Goal: Transaction & Acquisition: Book appointment/travel/reservation

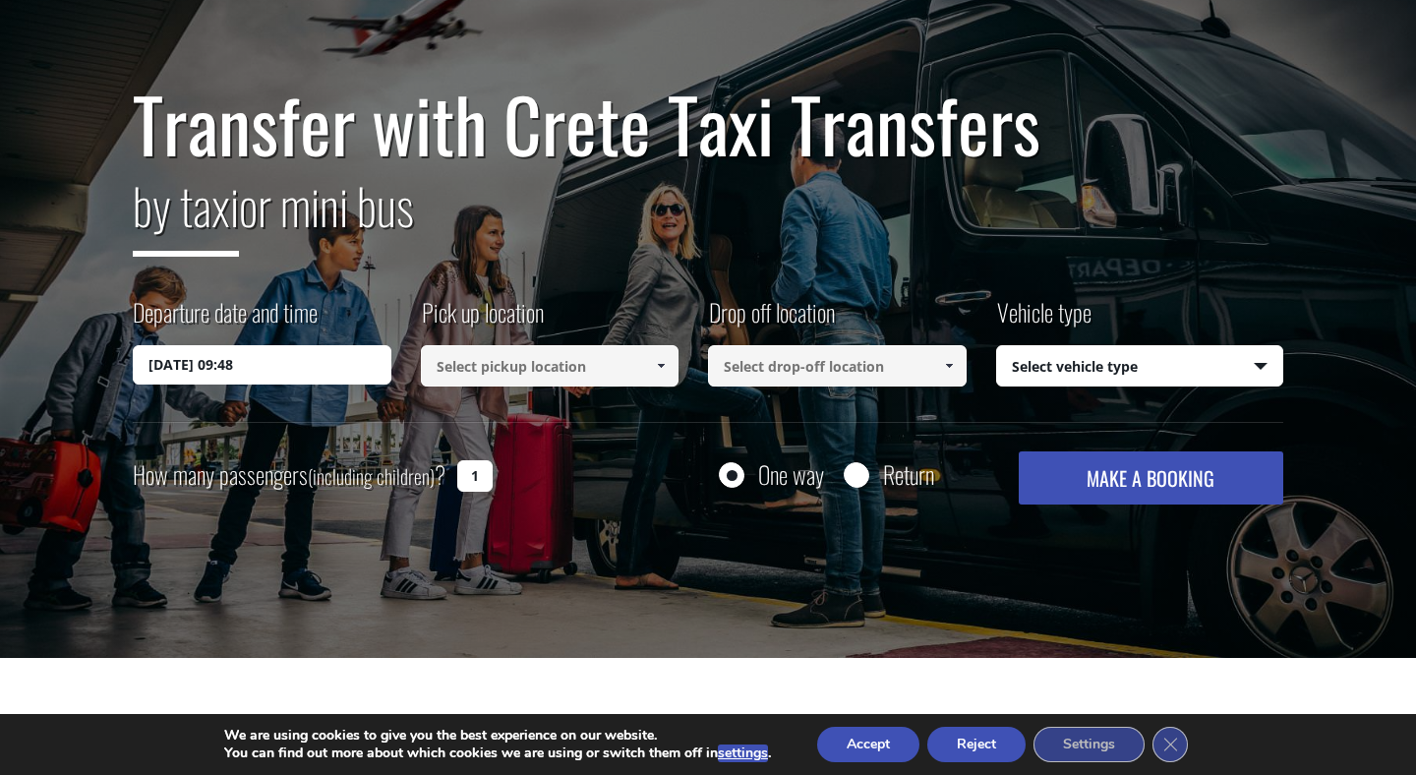
scroll to position [129, 0]
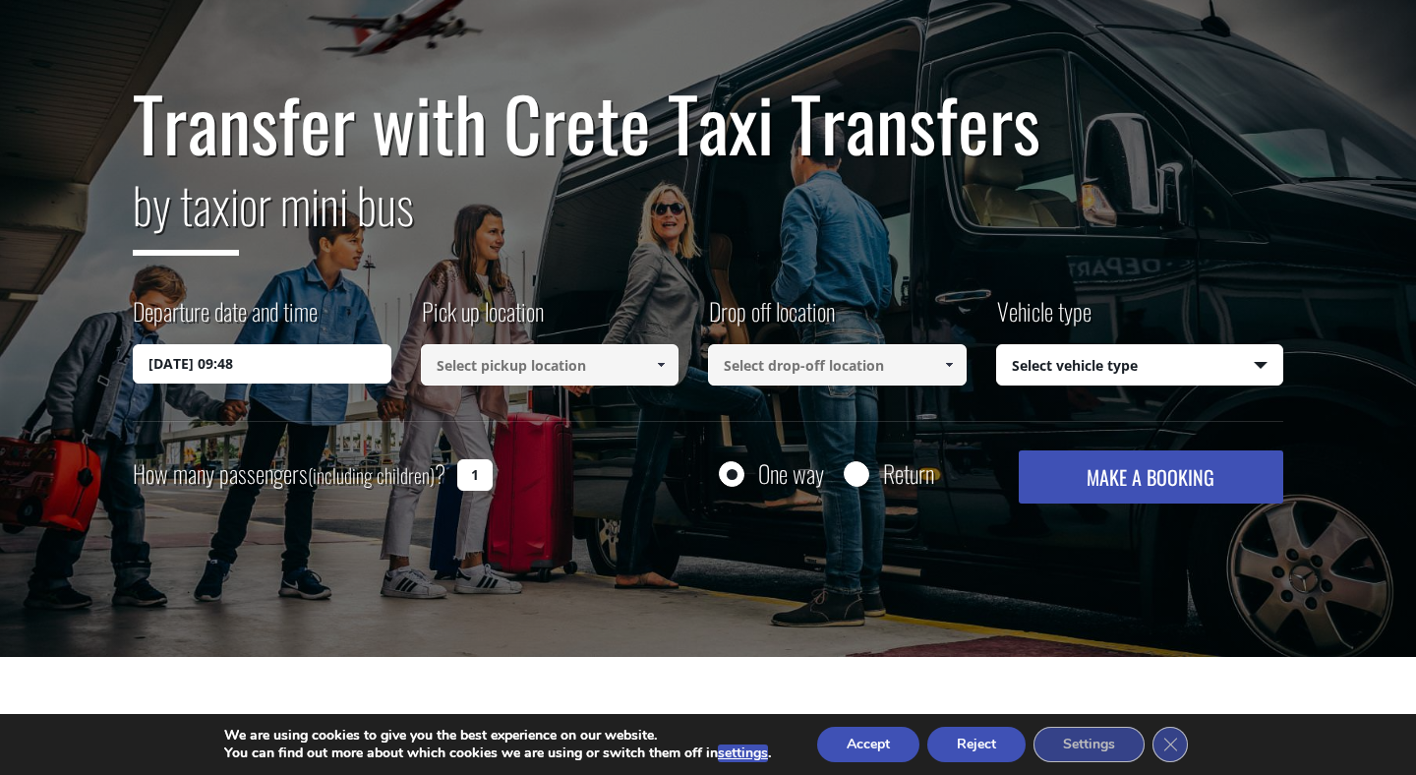
click at [537, 369] on input at bounding box center [550, 364] width 259 height 41
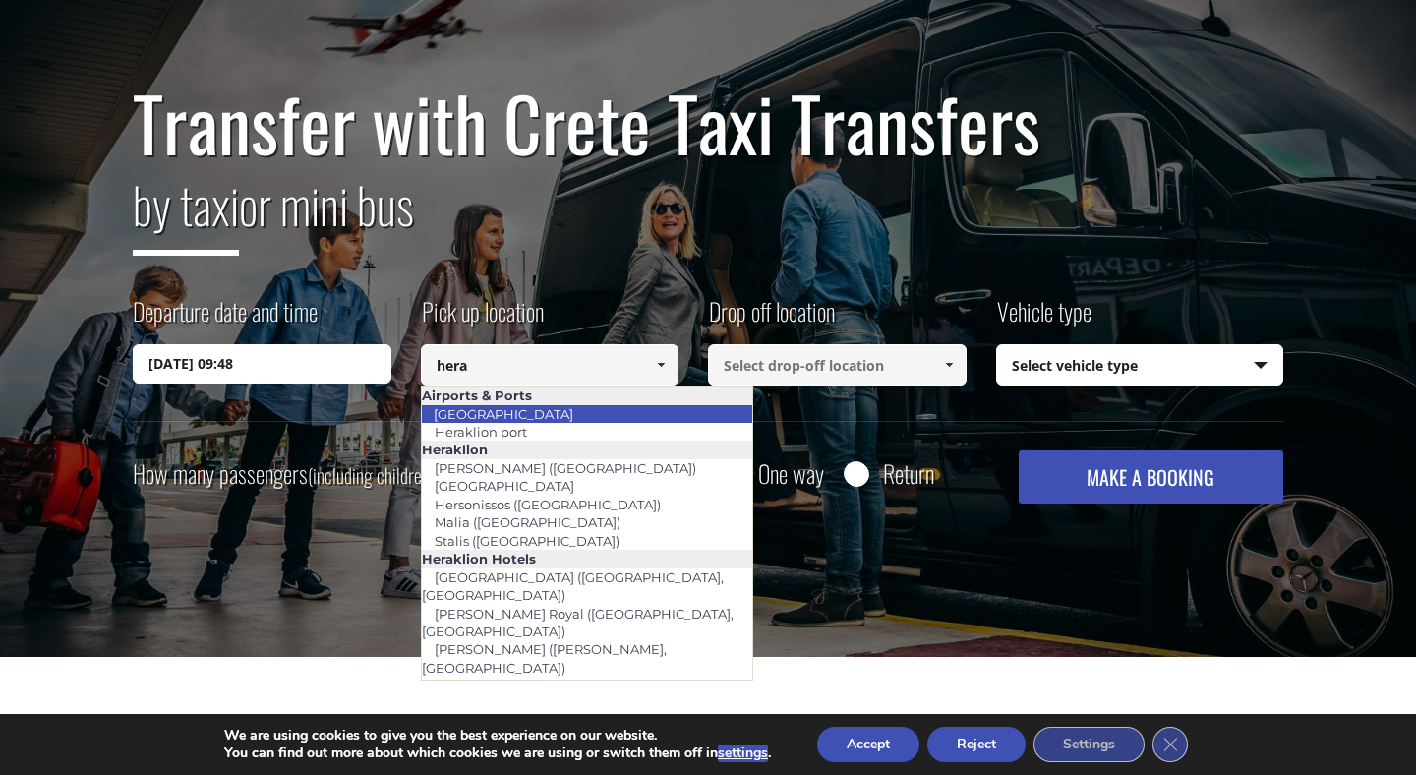
click at [566, 406] on li "[GEOGRAPHIC_DATA]" at bounding box center [587, 414] width 331 height 18
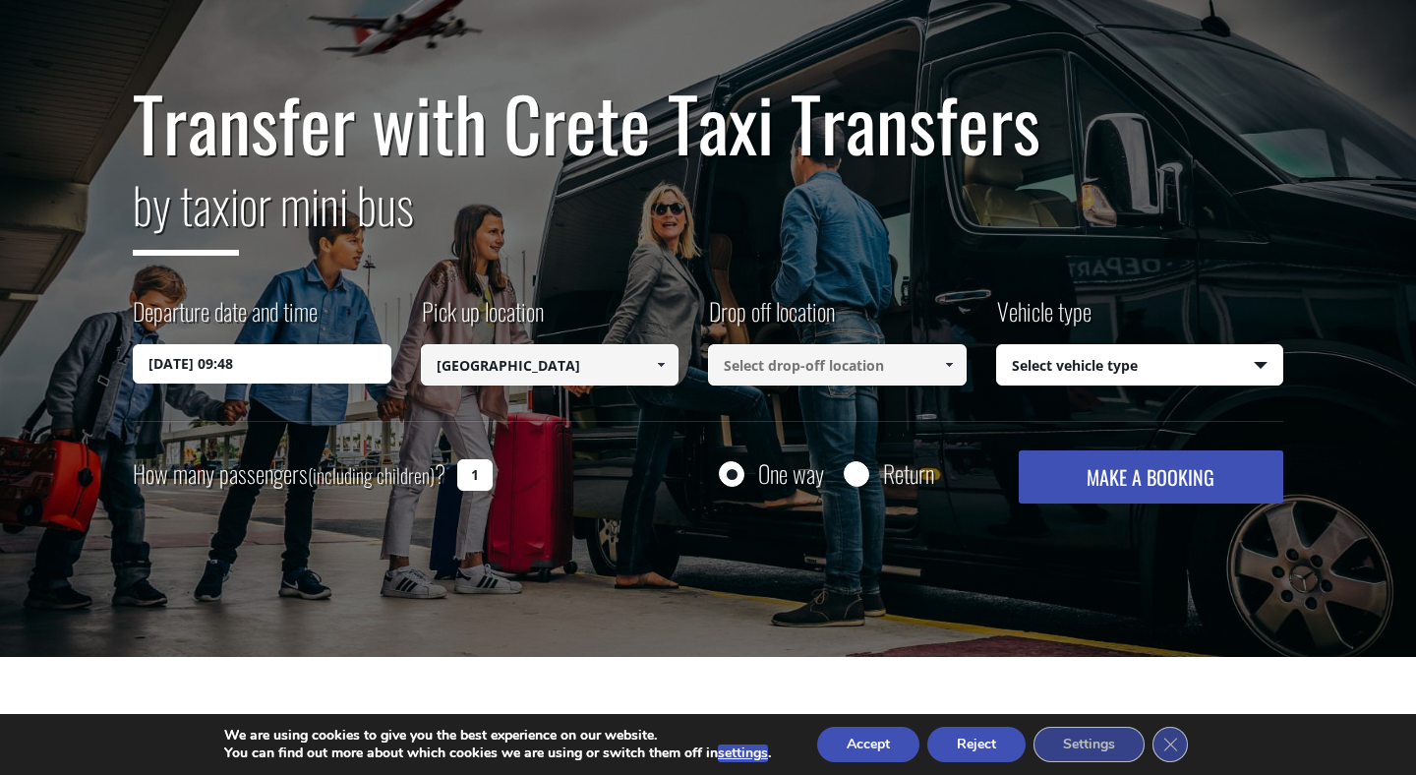
type input "[GEOGRAPHIC_DATA]"
click at [811, 378] on input at bounding box center [837, 364] width 259 height 41
type input "mirabell"
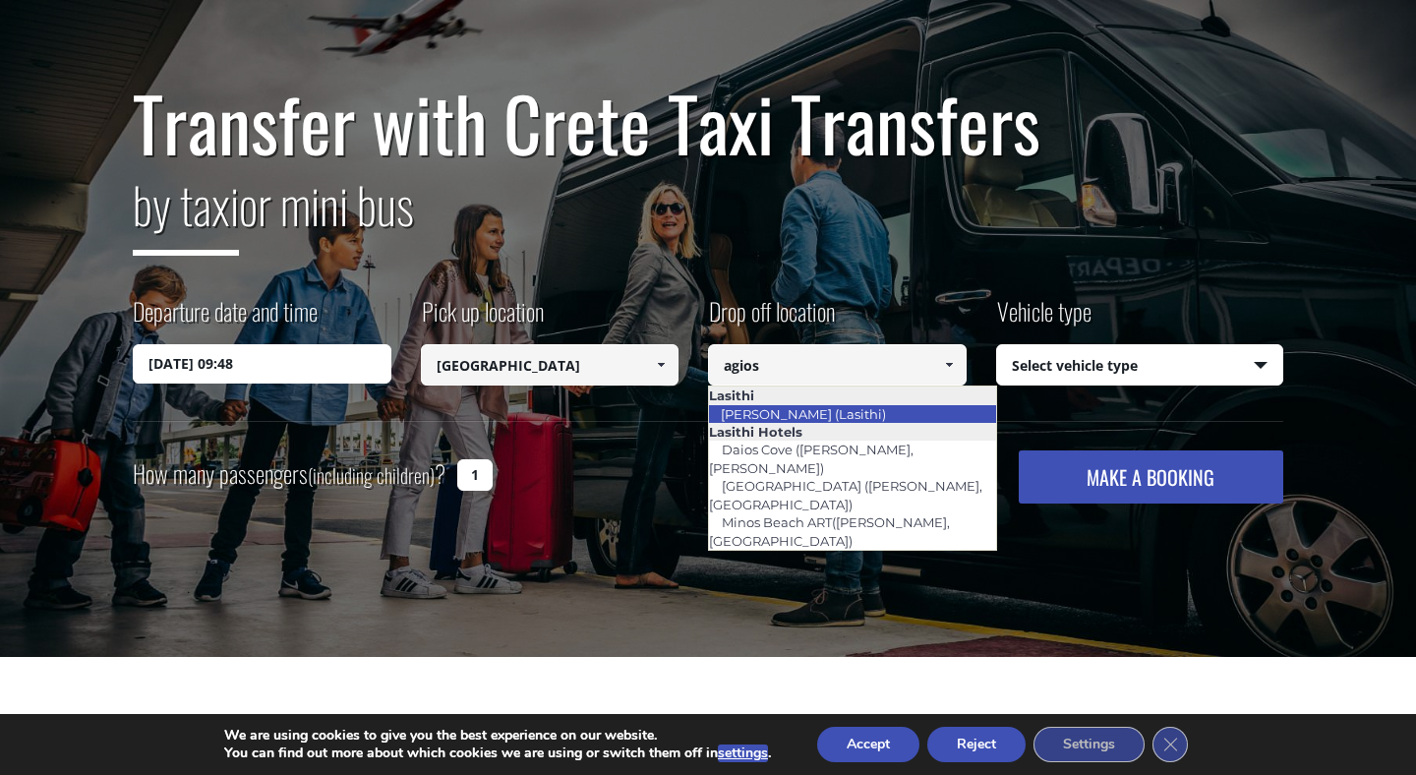
drag, startPoint x: 846, startPoint y: 413, endPoint x: 865, endPoint y: 417, distance: 19.1
click at [865, 417] on link "[PERSON_NAME] (Lasithi)" at bounding box center [803, 414] width 191 height 28
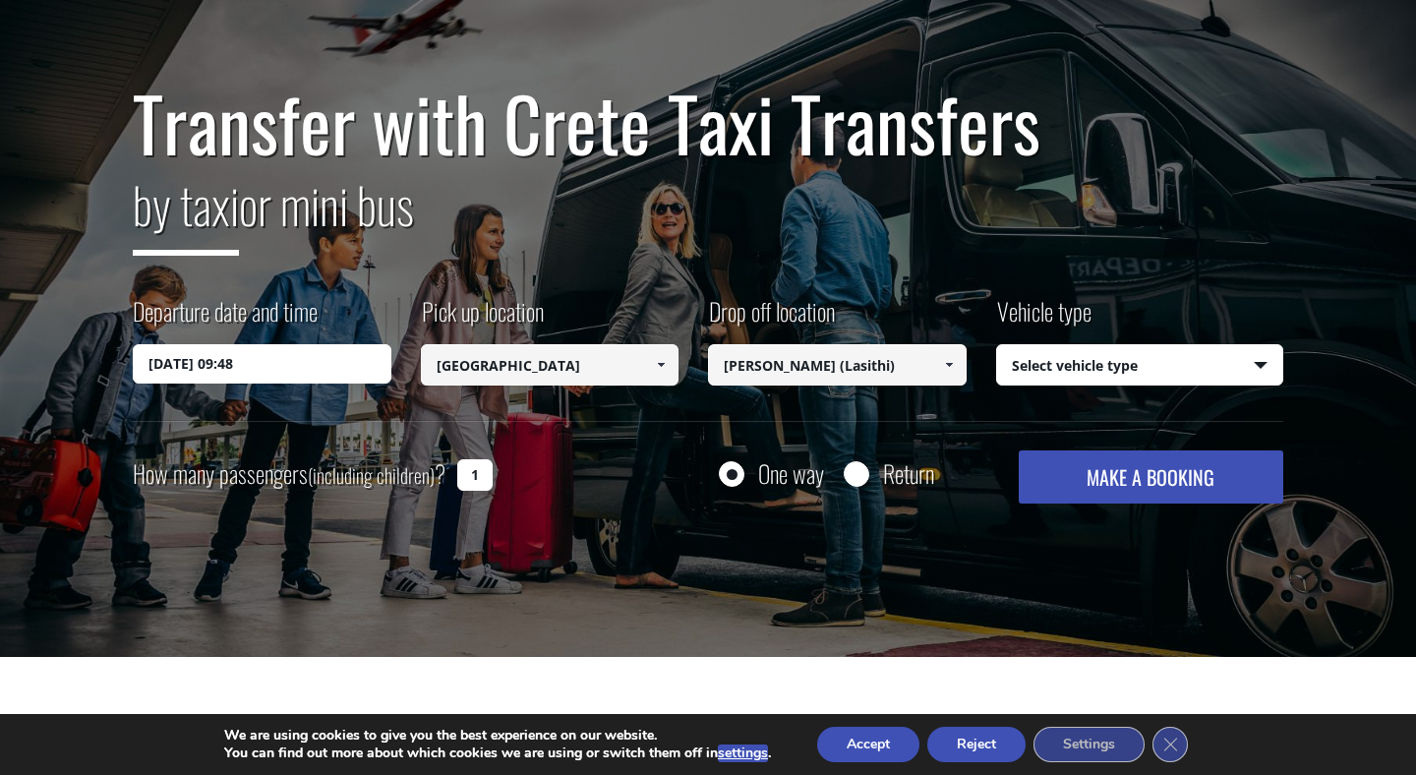
type input "[PERSON_NAME] (Lasithi)"
click at [1113, 376] on select "Select vehicle type Taxi (4 passengers) Mercedes E Class Mini Van (7 passengers…" at bounding box center [1140, 365] width 286 height 41
select select "540"
click at [997, 345] on select "Select vehicle type Taxi (4 passengers) Mercedes E Class Mini Van (7 passengers…" at bounding box center [1140, 365] width 286 height 41
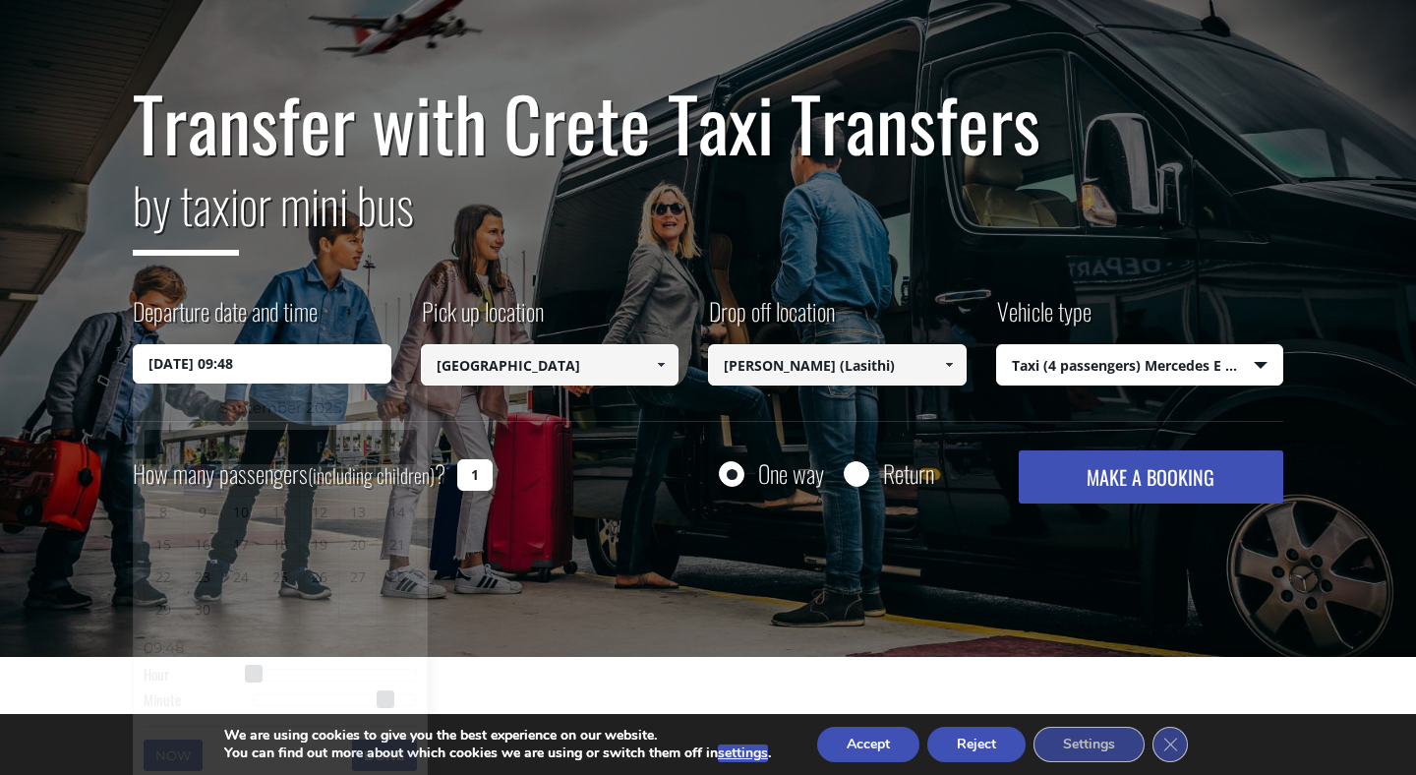
click at [286, 379] on input "02/09/2025 09:48" at bounding box center [262, 363] width 259 height 39
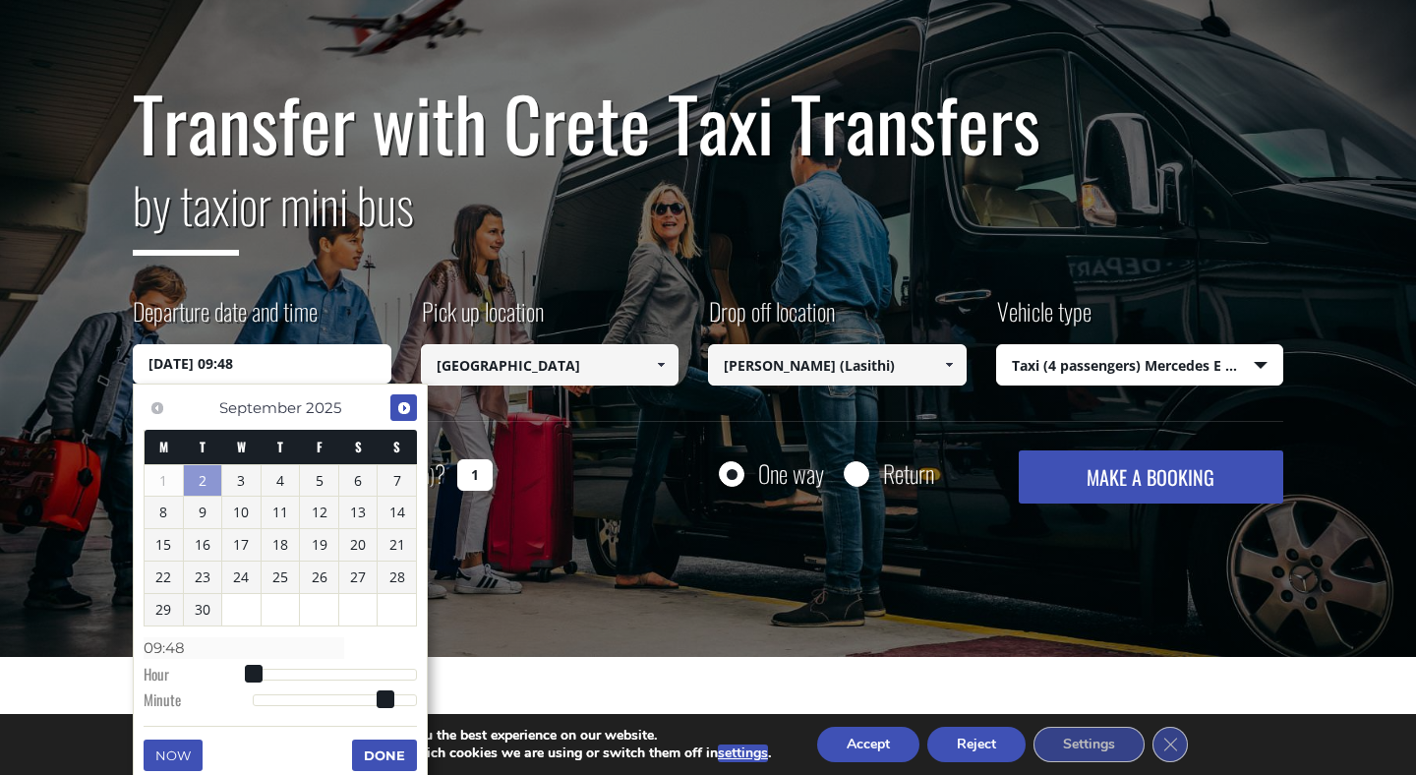
click at [402, 406] on span "Next" at bounding box center [404, 408] width 16 height 16
click at [206, 514] on link "7" at bounding box center [203, 512] width 38 height 31
type input "07/10/2025 02:00"
type input "02:00"
type input "07/10/2025 04:00"
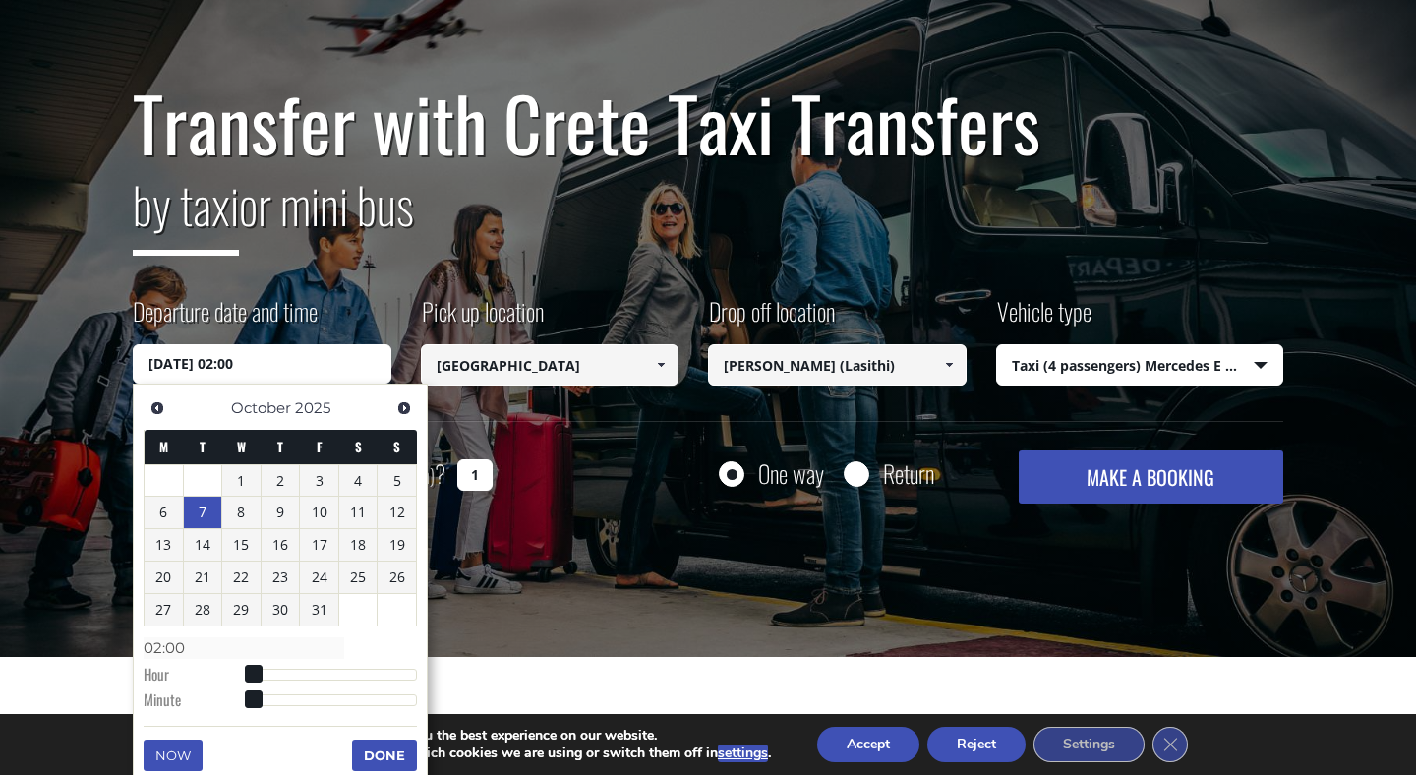
type input "04:00"
type input "07/10/2025 08:00"
type input "08:00"
type input "07/10/2025 13:00"
type input "13:00"
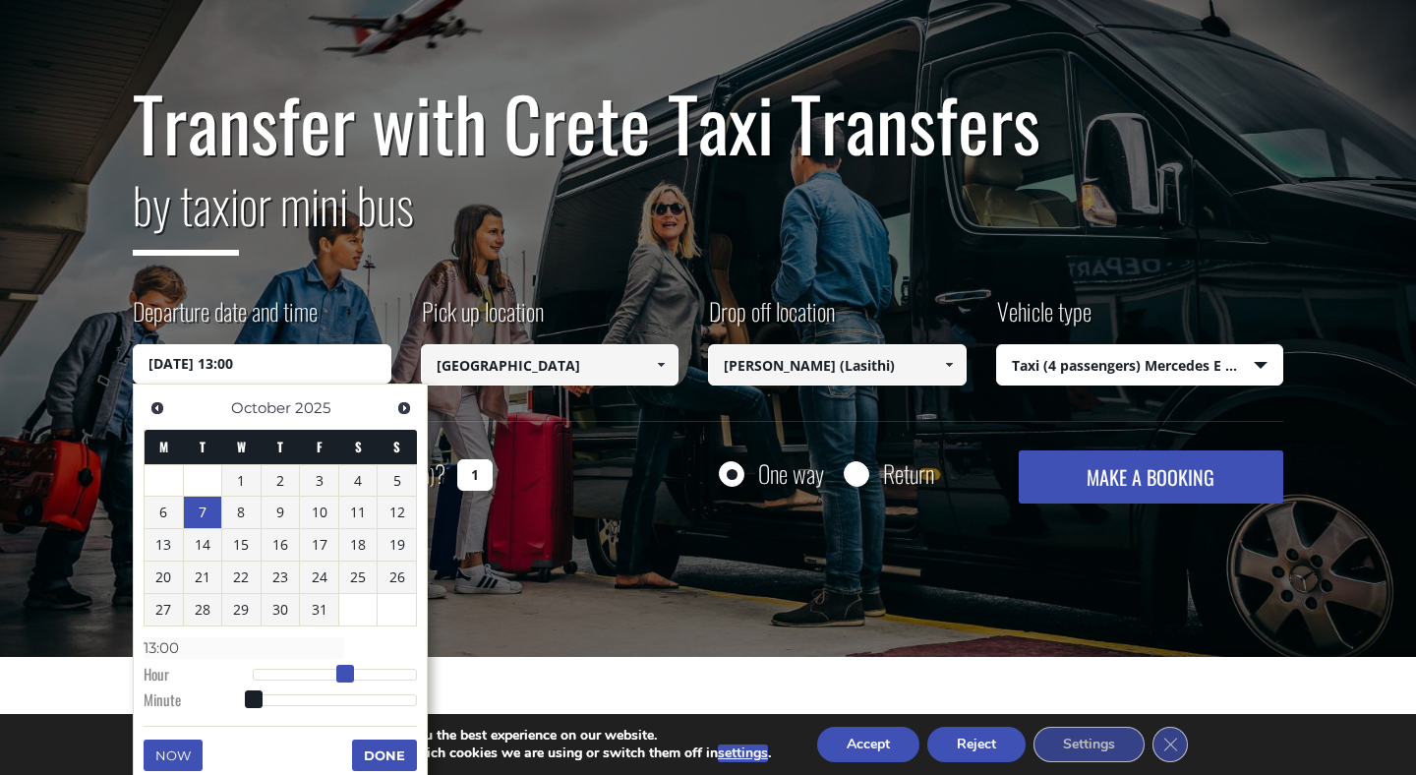
type input "07/10/2025 18:00"
type input "18:00"
type input "07/10/2025 22:00"
type input "22:00"
type input "07/10/2025 23:00"
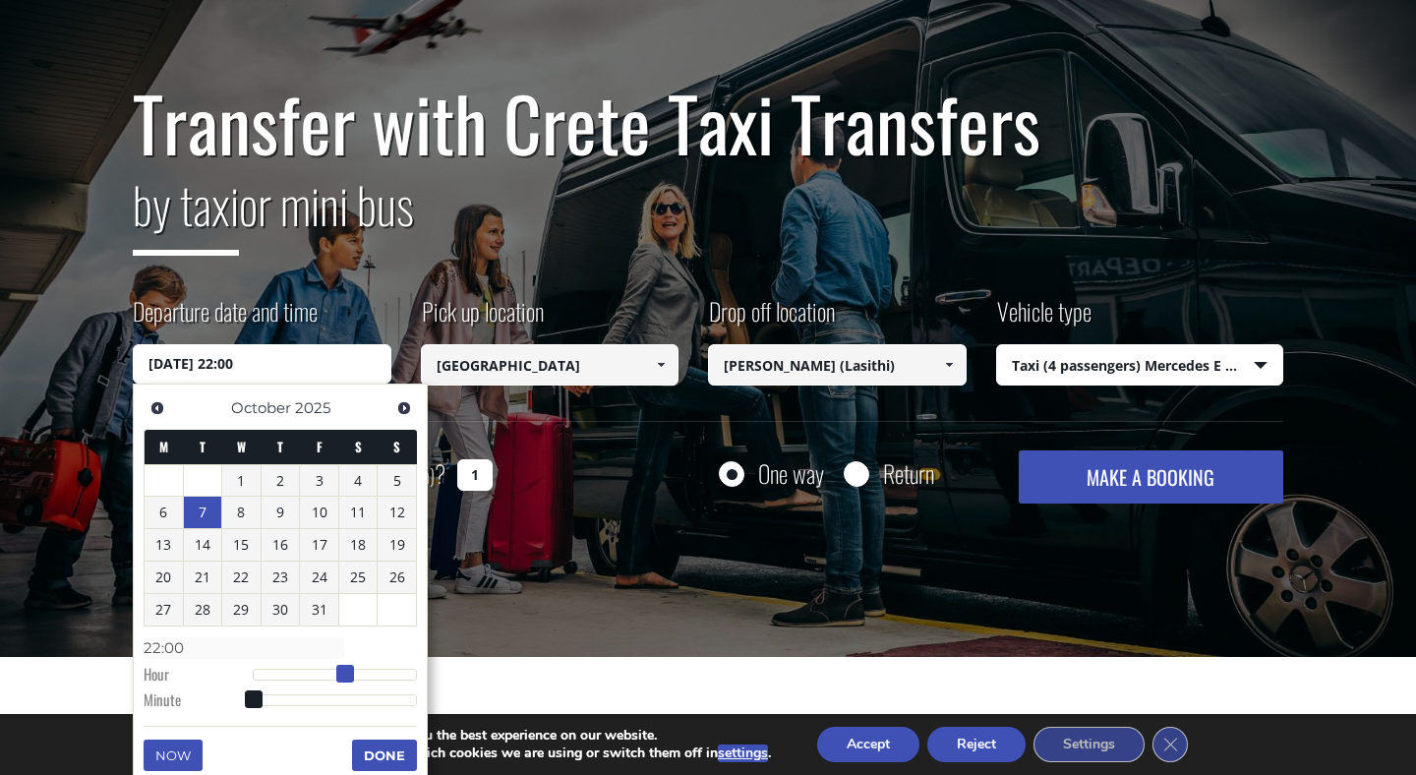
type input "23:00"
drag, startPoint x: 256, startPoint y: 677, endPoint x: 473, endPoint y: 684, distance: 217.5
type input "07/10/2025 23:01"
type input "23:01"
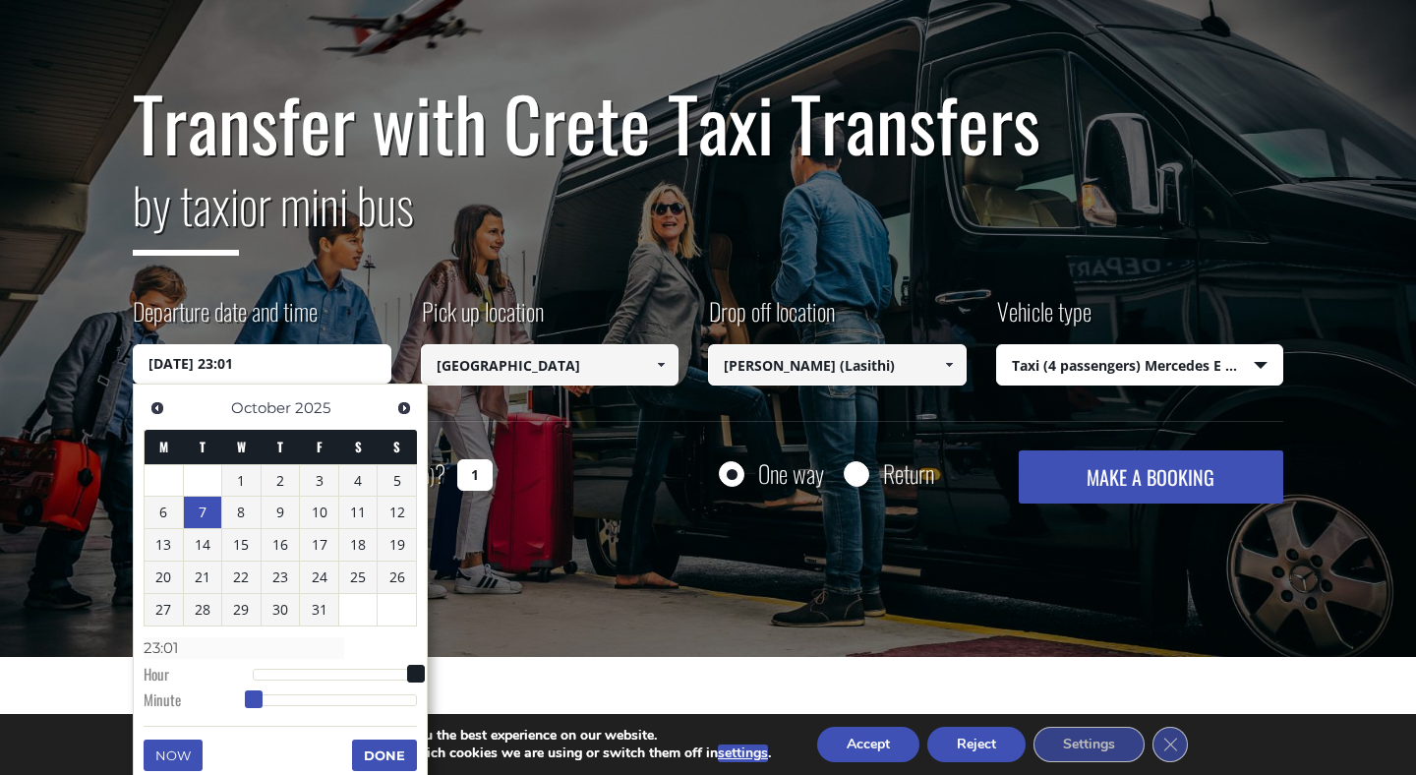
type input "07/10/2025 23:02"
type input "23:02"
type input "07/10/2025 23:04"
type input "23:04"
type input "07/10/2025 23:08"
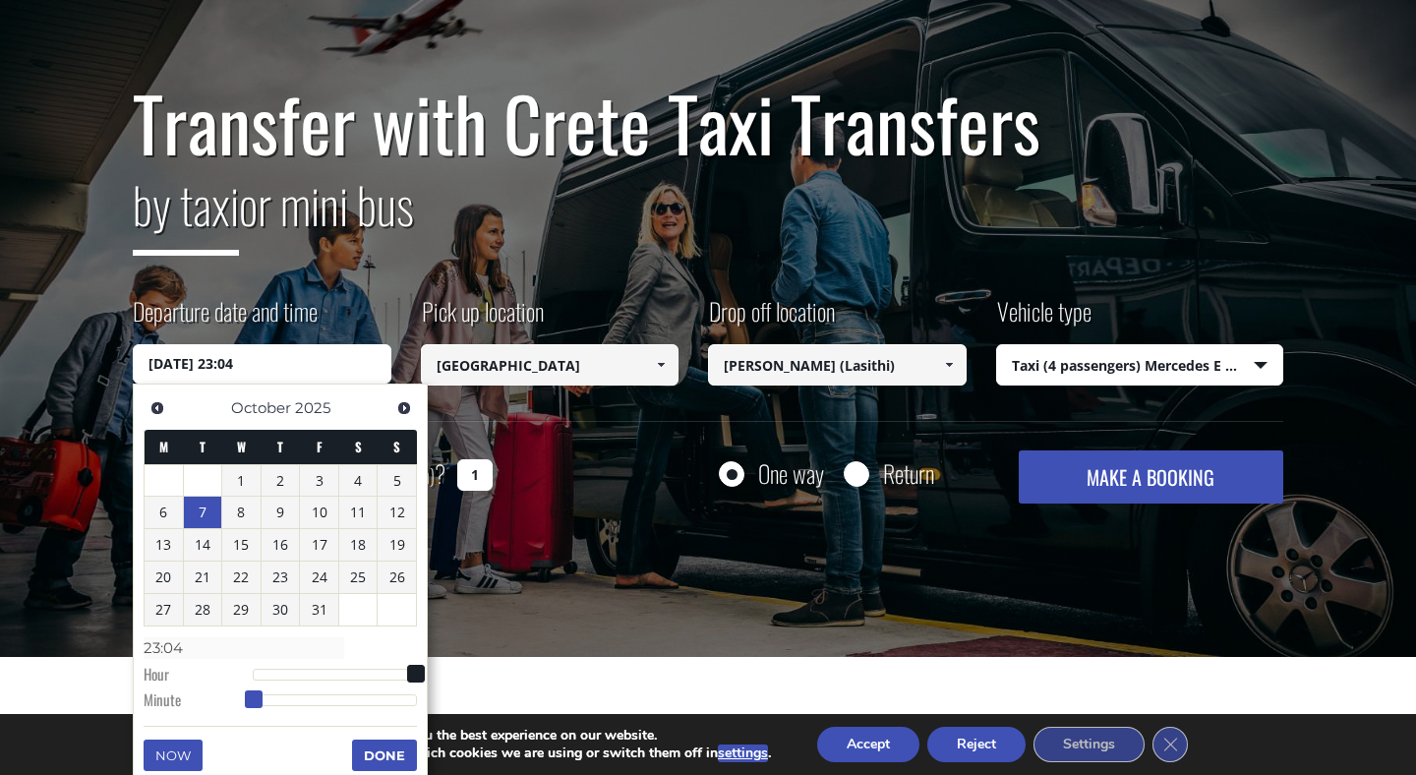
type input "23:08"
type input "07/10/2025 23:10"
type input "23:10"
type input "07/10/2025 23:11"
type input "23:11"
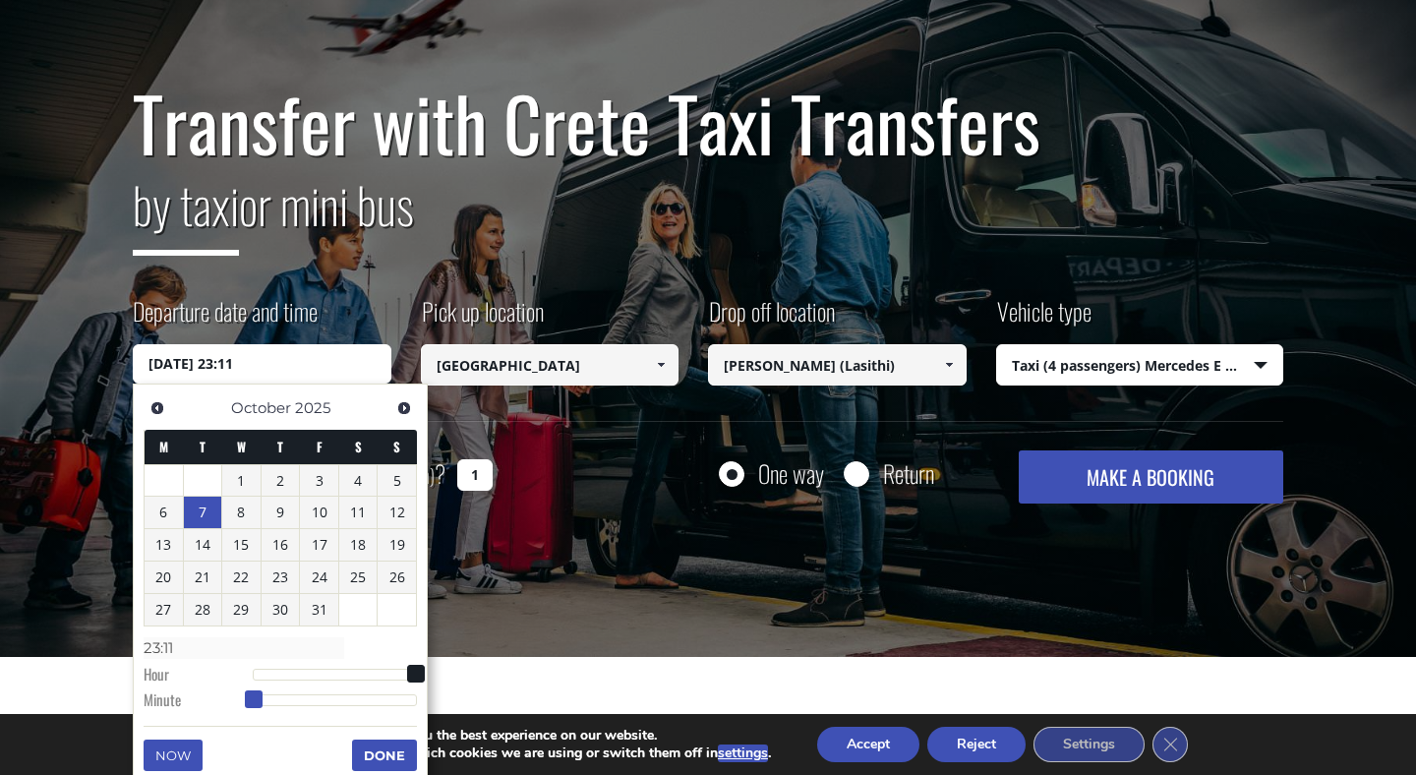
type input "07/10/2025 23:13"
type input "23:13"
type input "07/10/2025 23:14"
type input "23:14"
type input "07/10/2025 23:15"
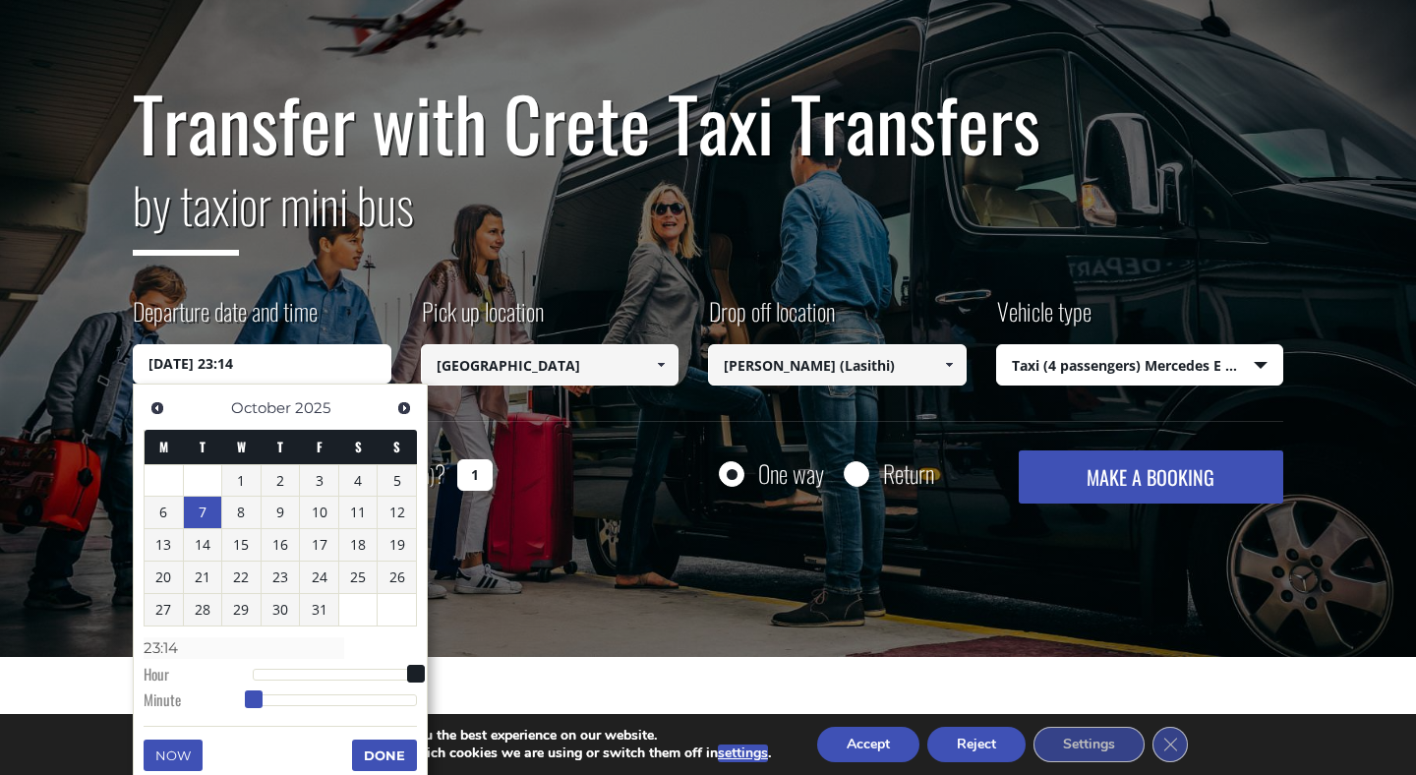
type input "23:15"
type input "07/10/2025 23:16"
type input "23:16"
type input "07/10/2025 23:17"
type input "23:17"
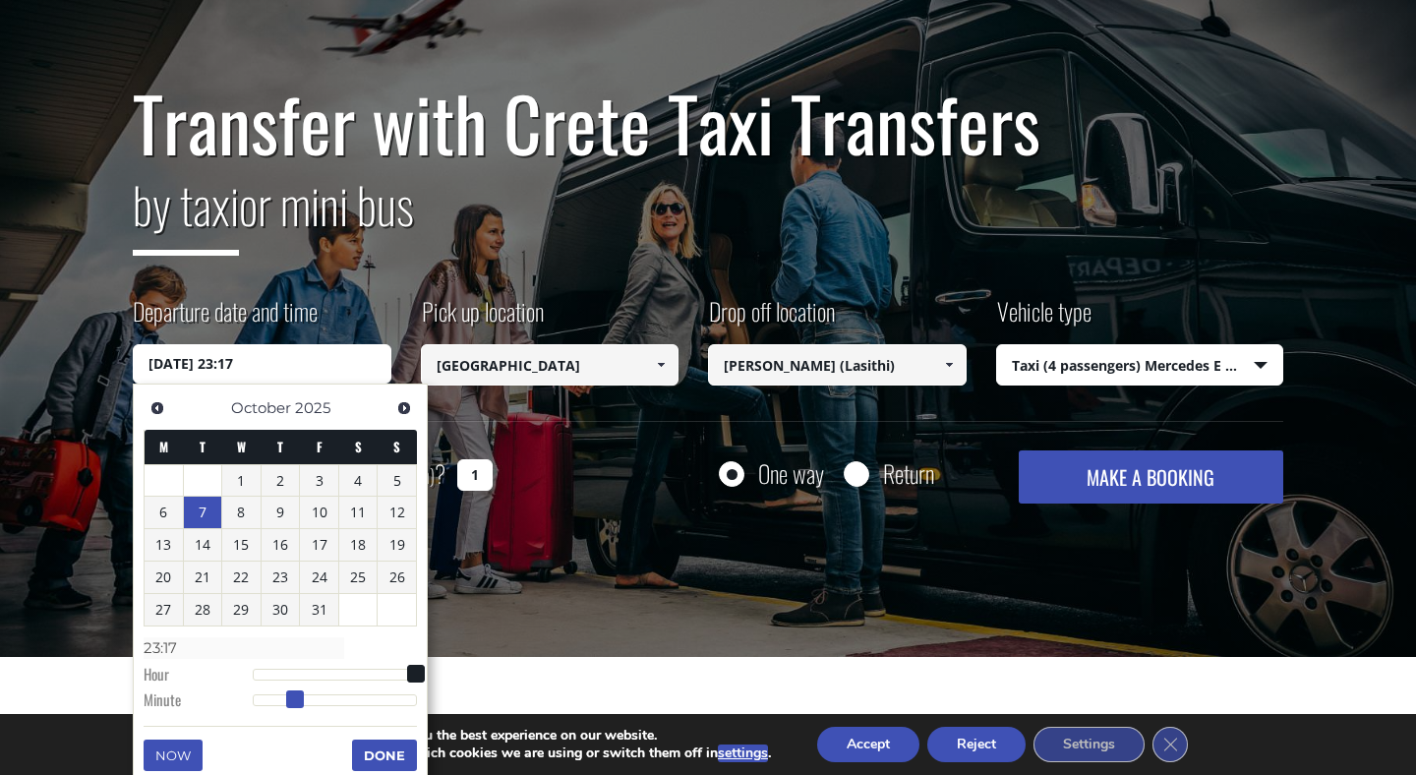
type input "07/10/2025 23:18"
type input "23:18"
type input "07/10/2025 23:19"
type input "23:19"
type input "07/10/2025 23:20"
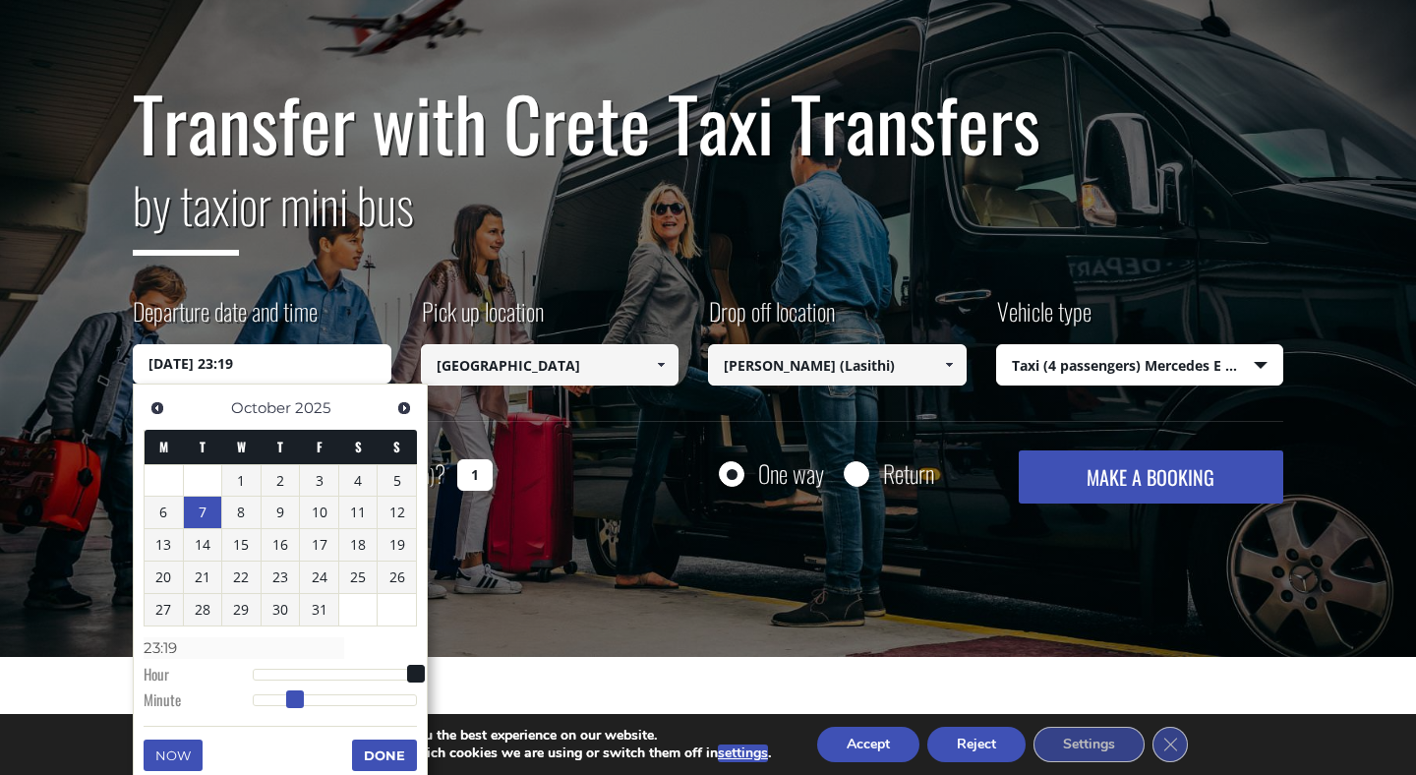
type input "23:20"
type input "07/10/2025 23:21"
type input "23:21"
type input "07/10/2025 23:22"
type input "23:22"
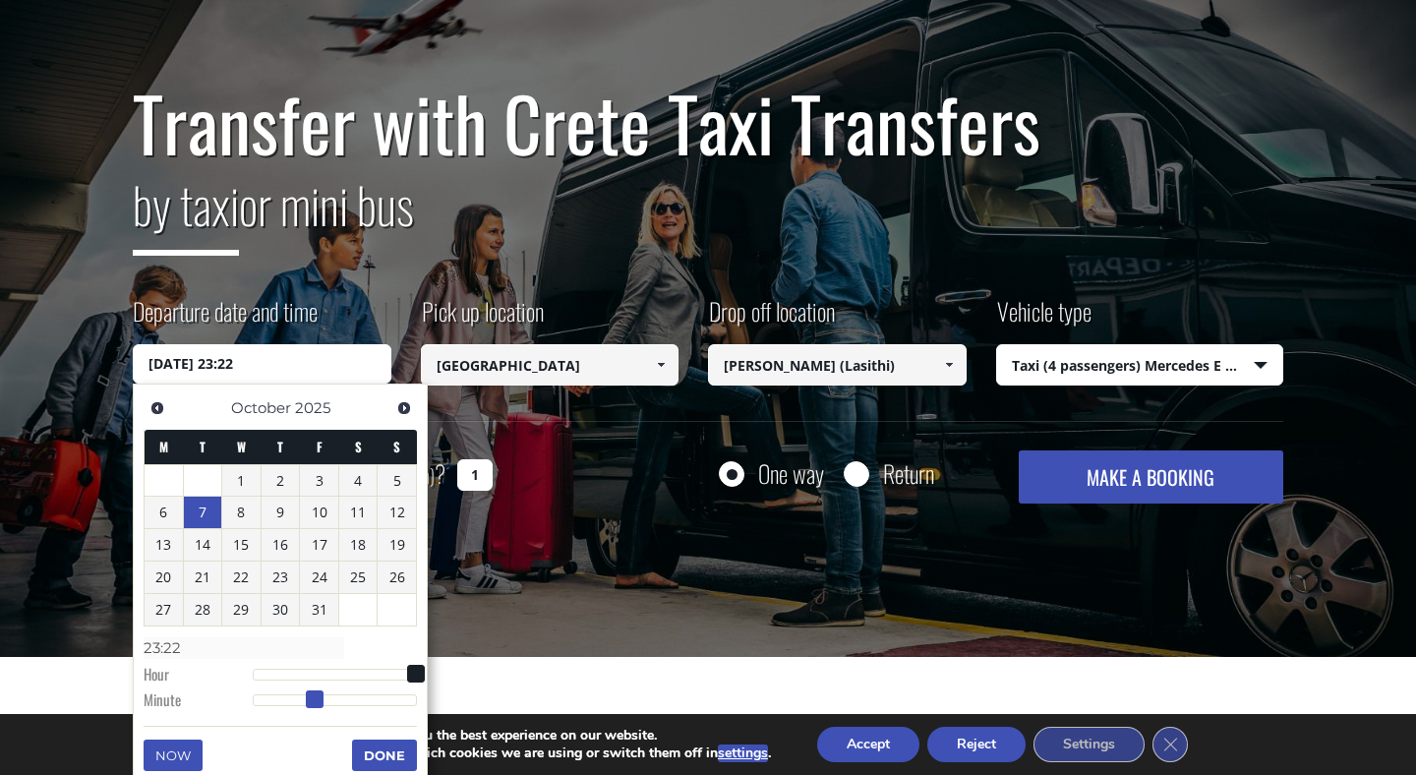
type input "07/10/2025 23:23"
type input "23:23"
type input "07/10/2025 23:24"
type input "23:24"
type input "07/10/2025 23:25"
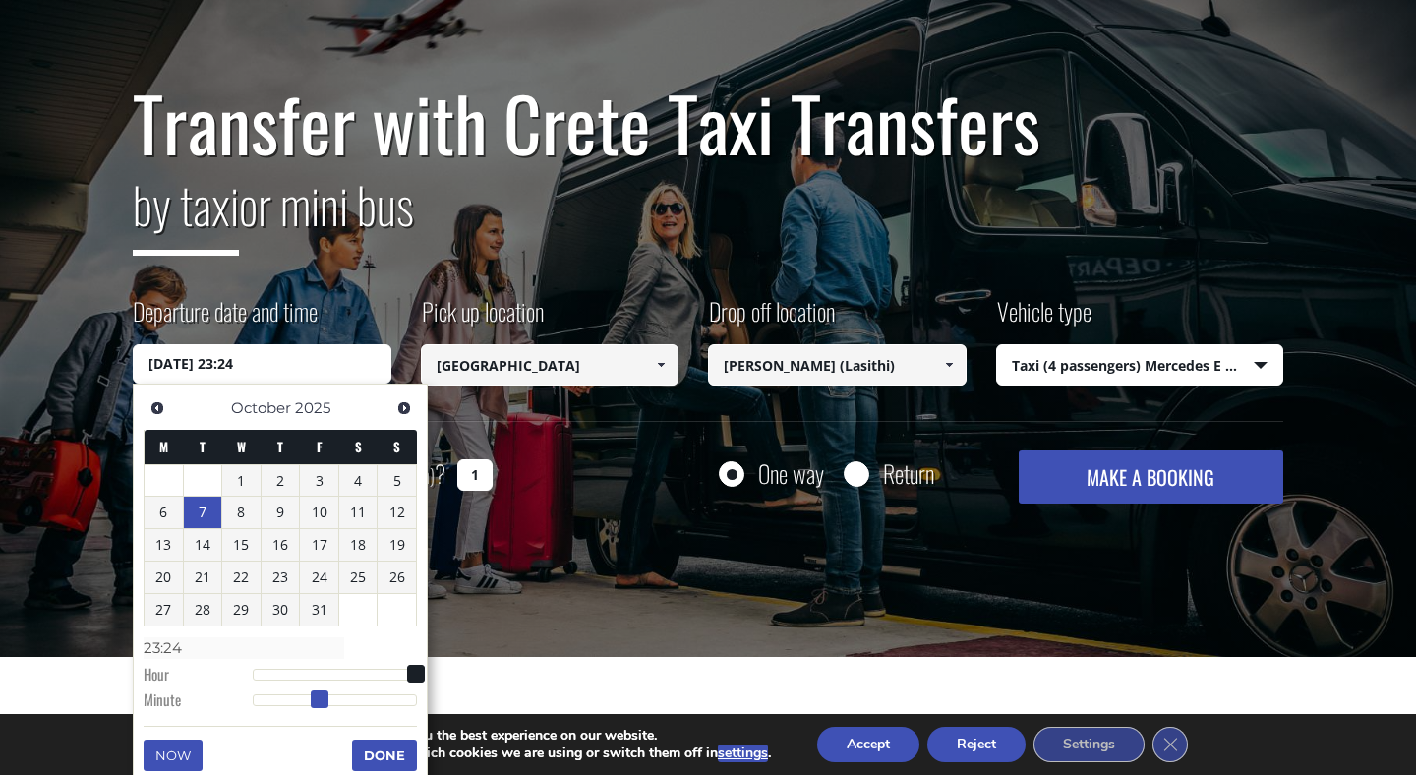
type input "23:25"
type input "07/10/2025 23:26"
type input "23:26"
type input "07/10/2025 23:27"
type input "23:27"
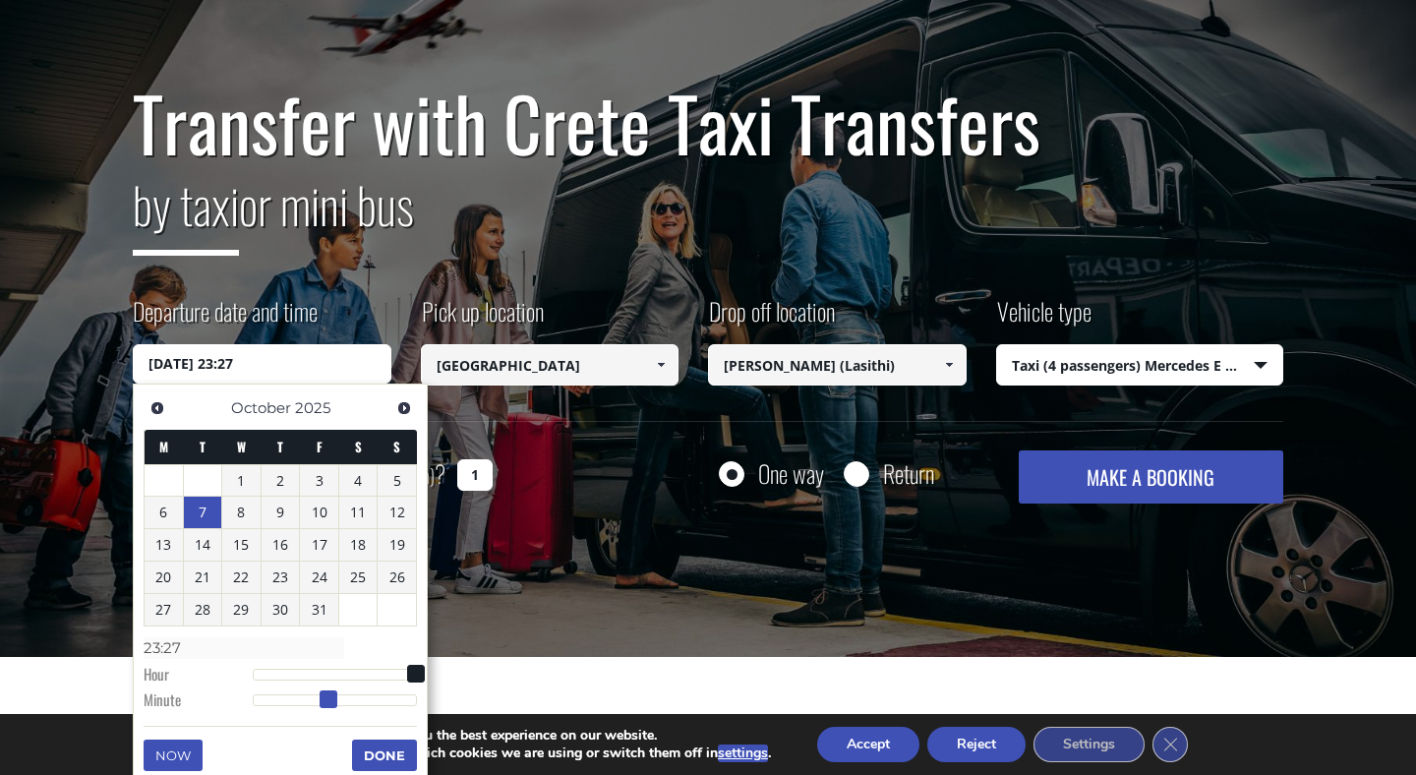
type input "07/10/2025 23:28"
type input "23:28"
type input "07/10/2025 23:29"
type input "23:29"
type input "[DATE] 23:30"
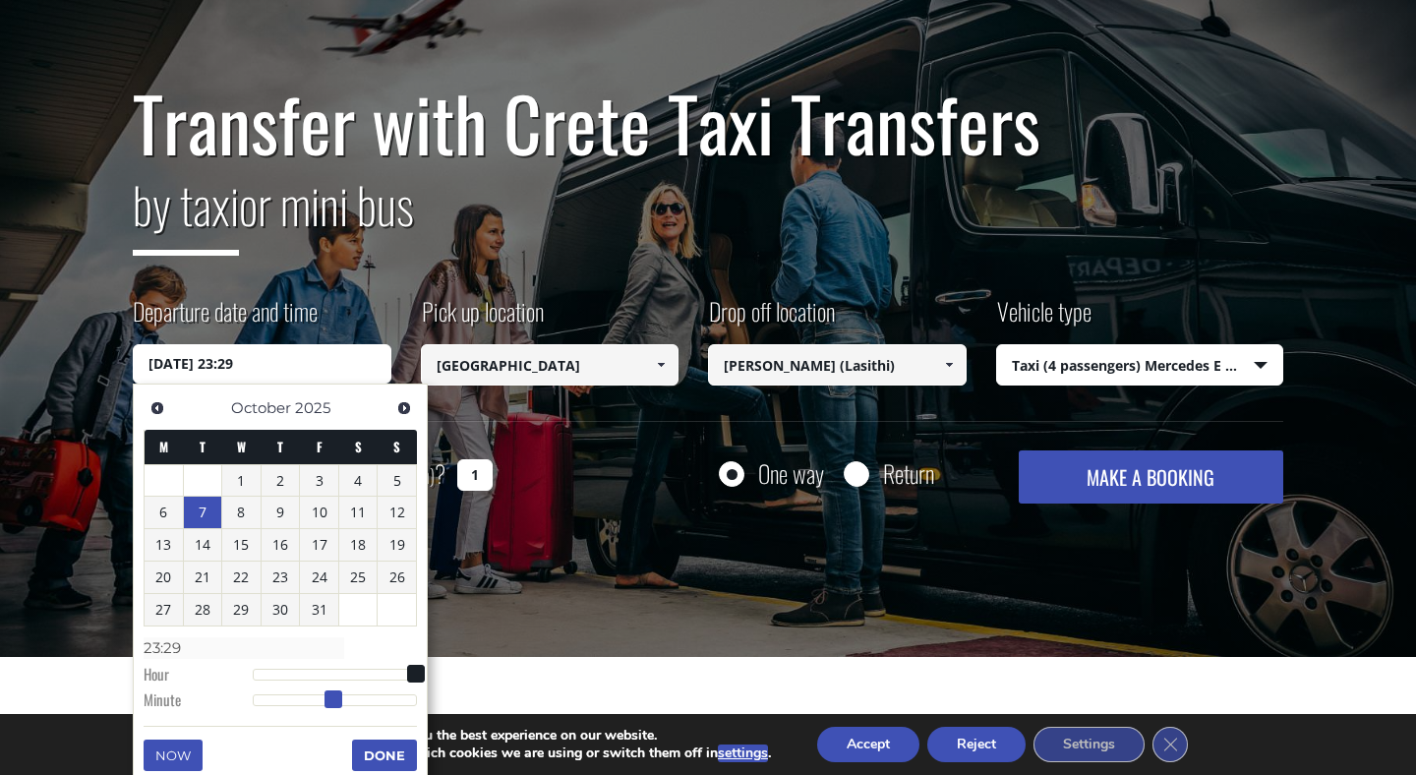
type input "23:30"
drag, startPoint x: 251, startPoint y: 701, endPoint x: 333, endPoint y: 700, distance: 82.6
click at [333, 700] on span at bounding box center [337, 700] width 18 height 18
click at [388, 751] on button "Done" at bounding box center [384, 755] width 65 height 31
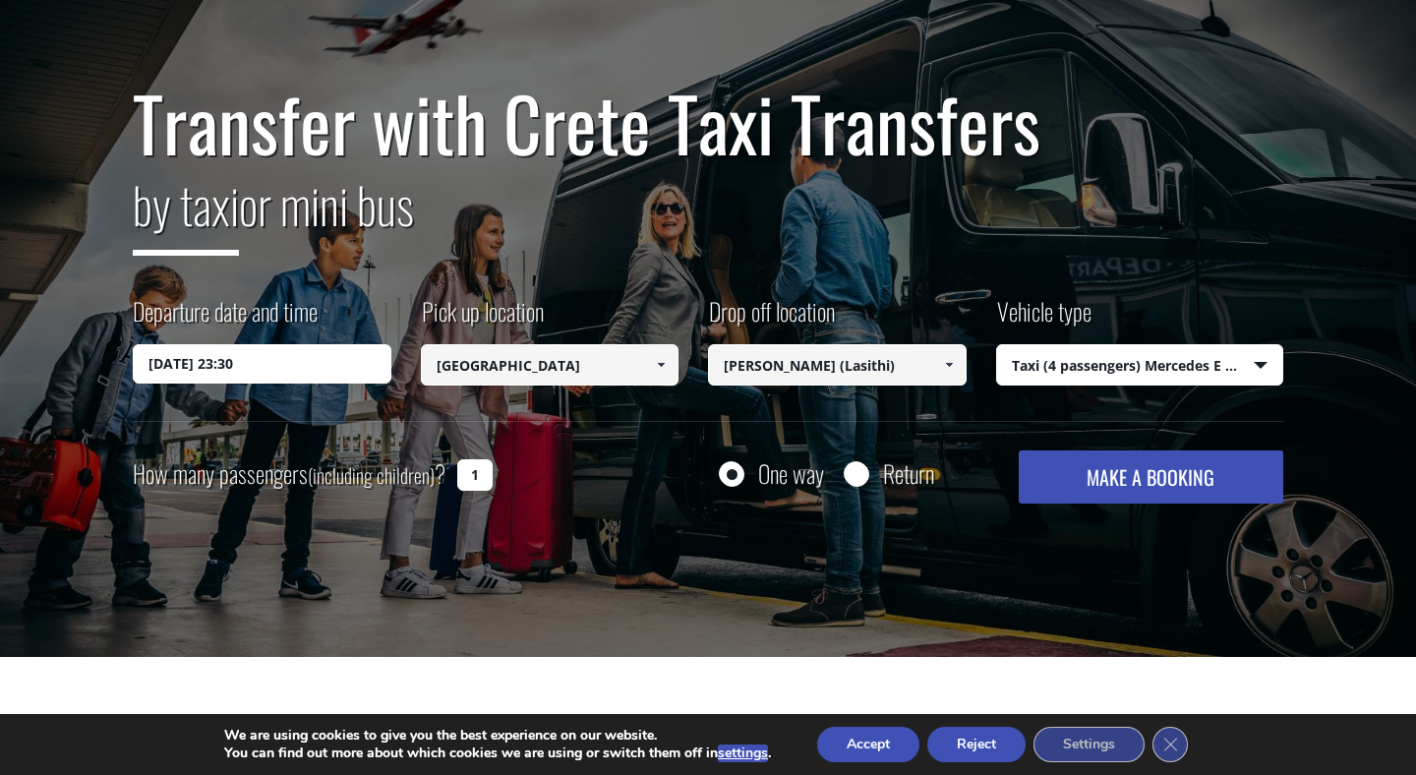
click at [872, 487] on div "One way Return" at bounding box center [796, 473] width 288 height 45
click at [851, 474] on input "Return" at bounding box center [856, 475] width 25 height 25
radio input "true"
type input "[PERSON_NAME] (Lasithi)"
type input "[GEOGRAPHIC_DATA]"
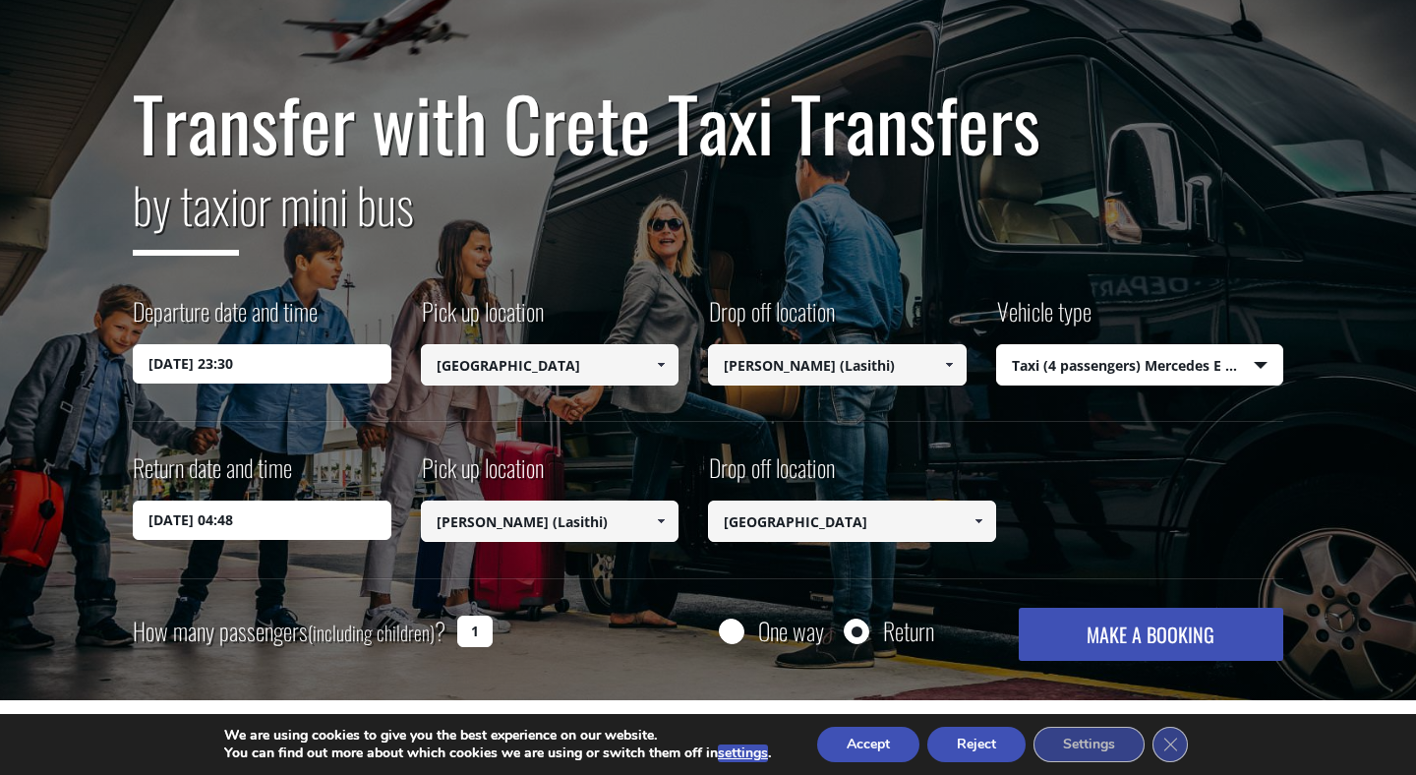
click at [482, 630] on input "1" at bounding box center [474, 631] width 35 height 31
type input "3"
click at [309, 523] on input "03/09/2025 04:48" at bounding box center [262, 520] width 259 height 39
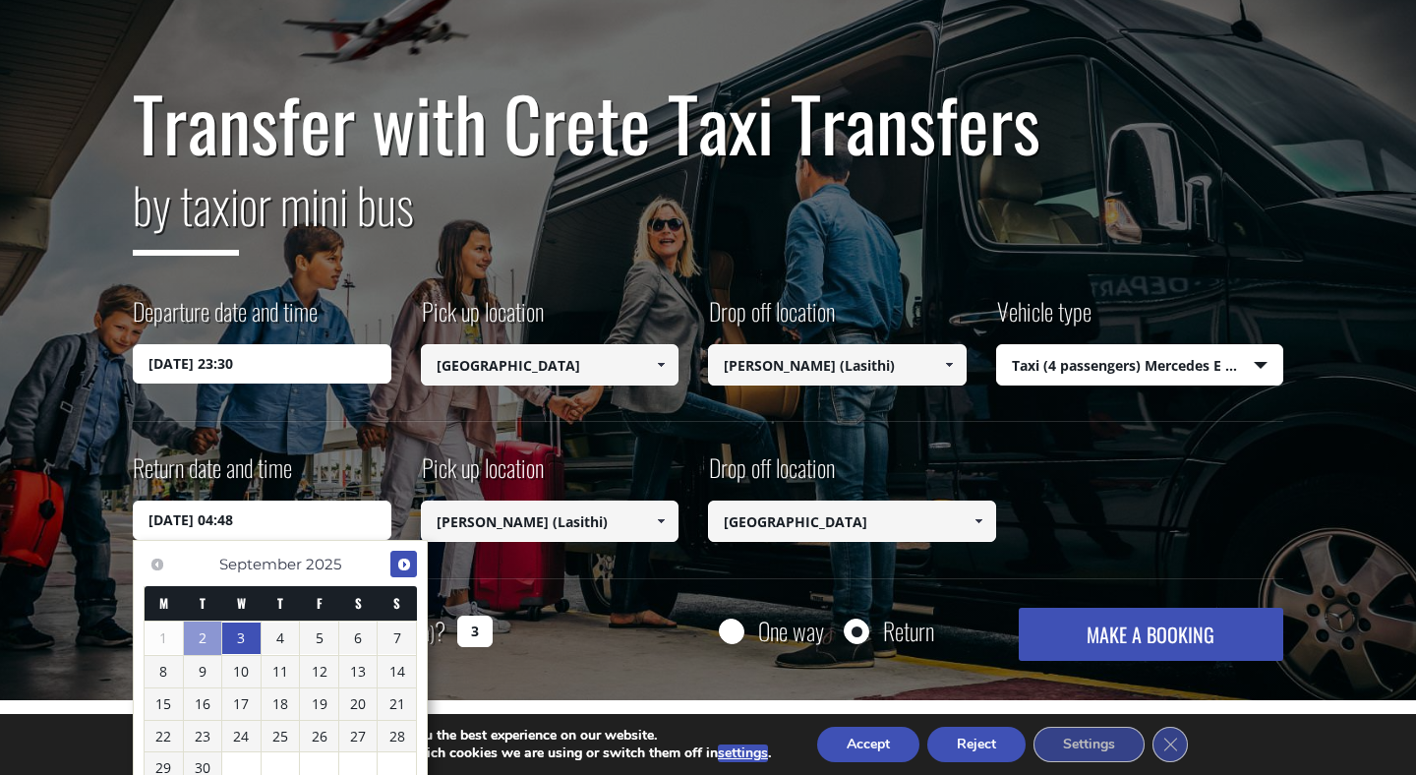
click at [396, 568] on span "Next" at bounding box center [404, 565] width 16 height 16
click at [211, 697] on link "14" at bounding box center [203, 702] width 38 height 31
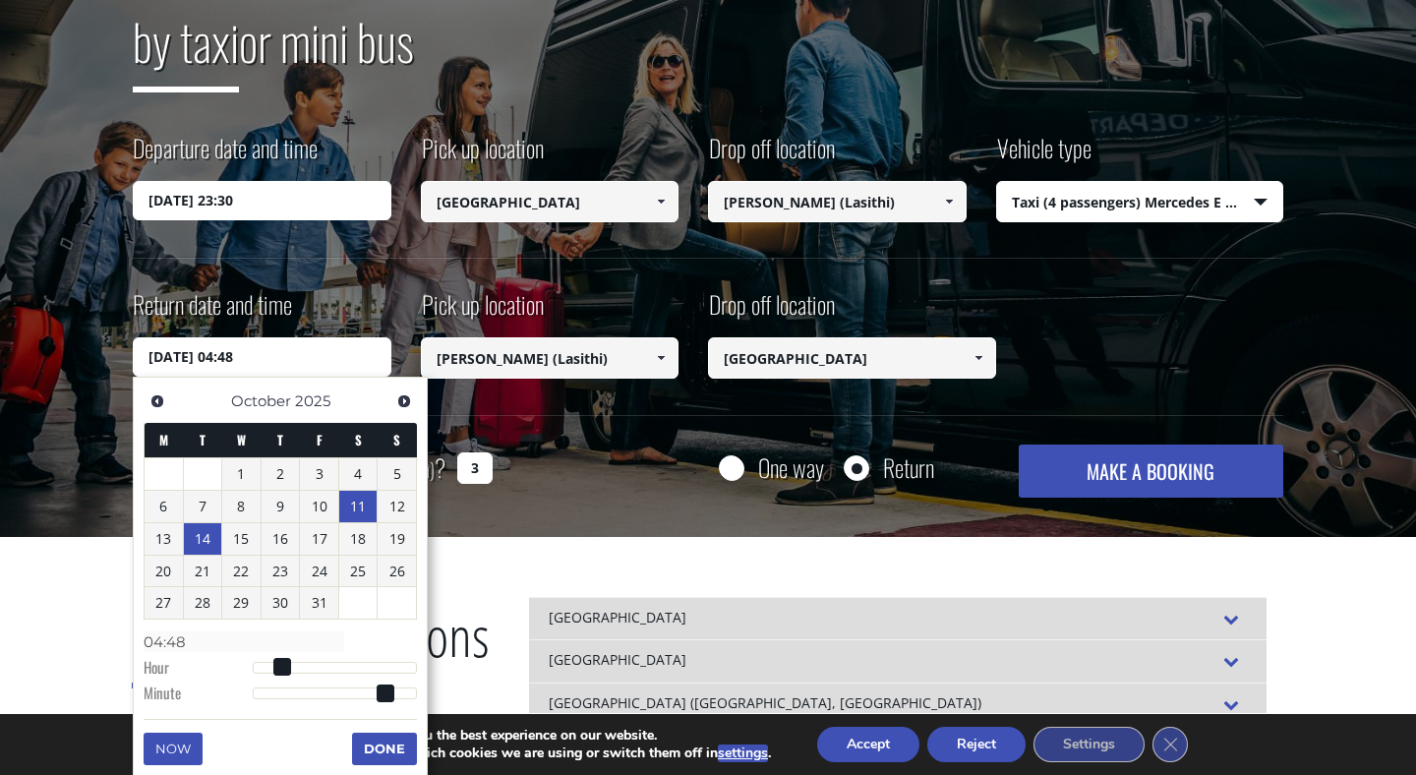
scroll to position [293, 0]
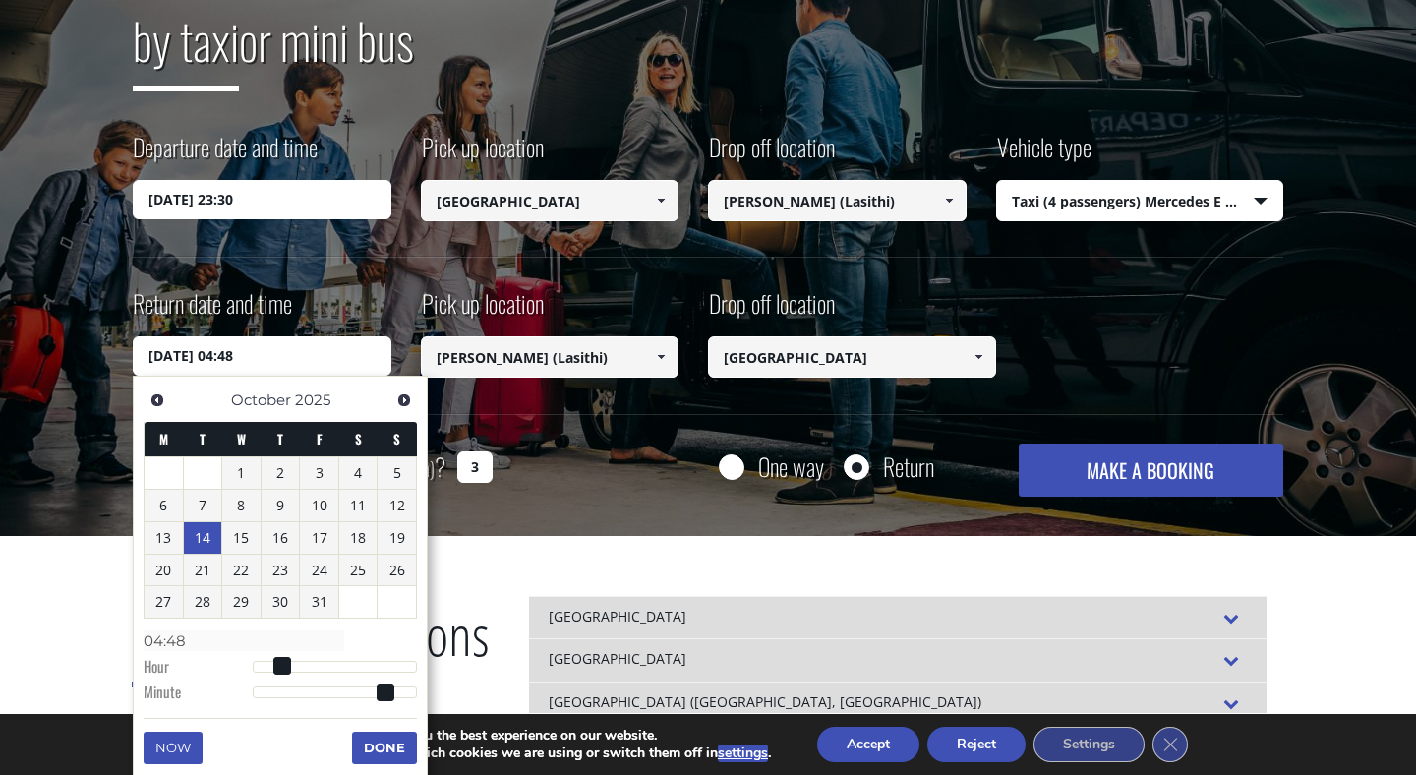
type input "14/10/2025 05:48"
type input "05:48"
type input "14/10/2025 06:48"
type input "06:48"
type input "14/10/2025 07:48"
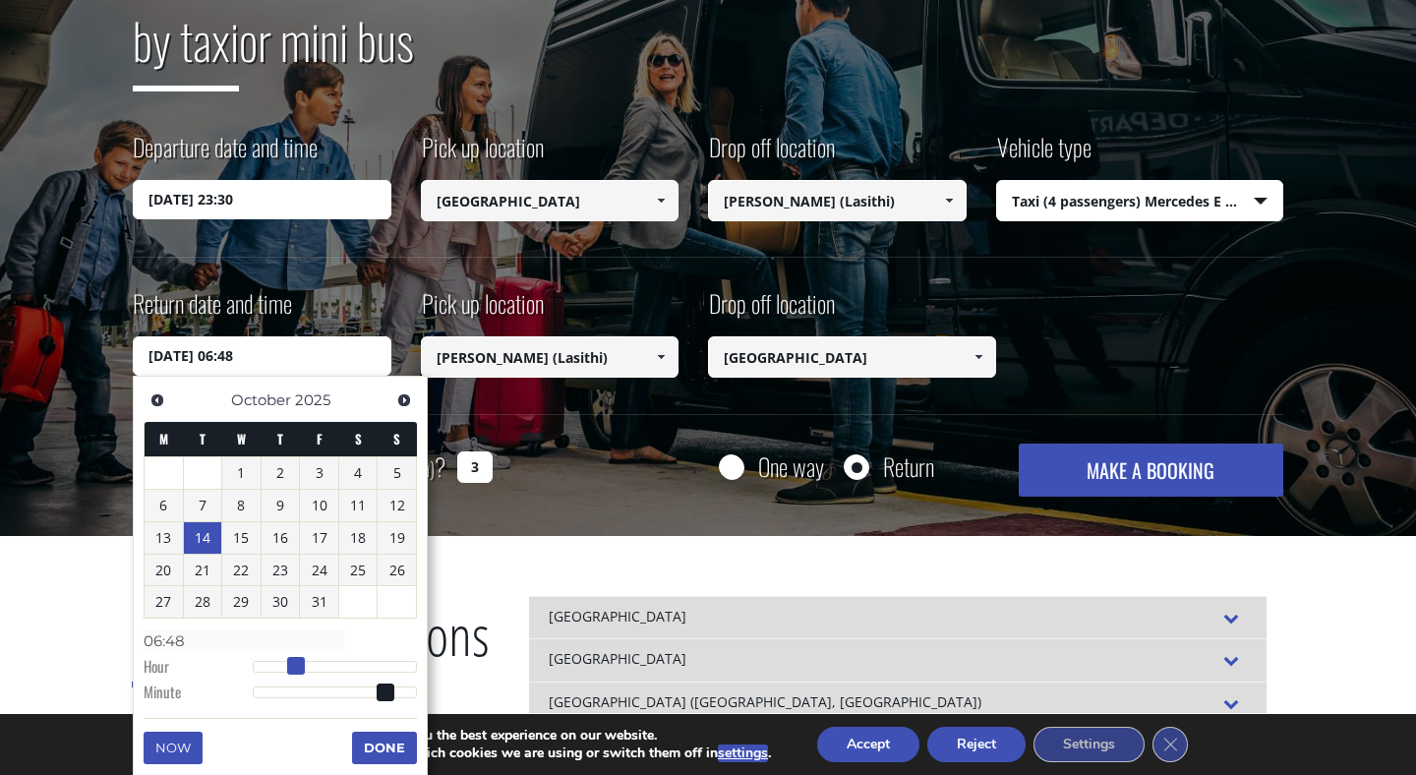
type input "07:48"
type input "14/10/2025 08:48"
type input "08:48"
type input "14/10/2025 09:48"
type input "09:48"
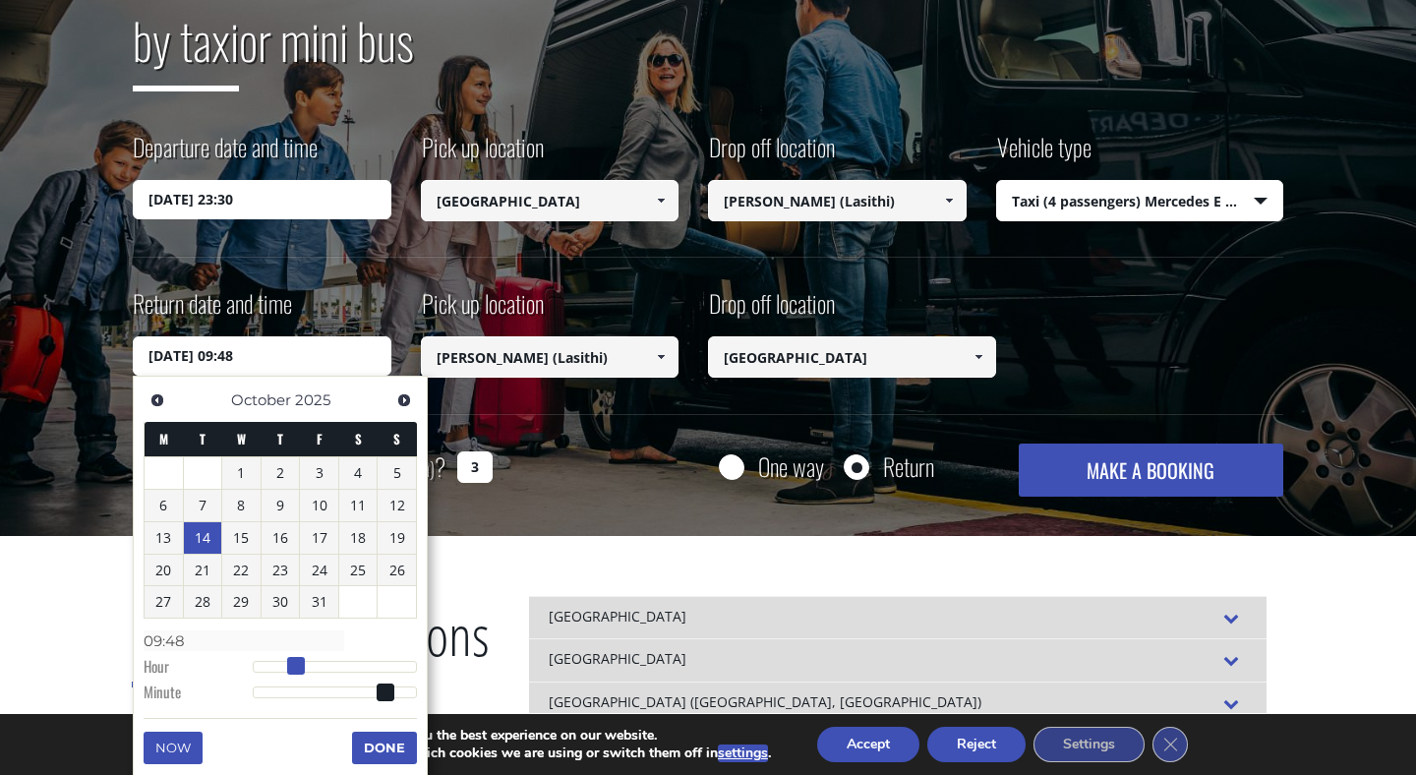
type input "14/10/2025 10:48"
type input "10:48"
type input "14/10/2025 11:48"
type input "11:48"
type input "14/10/2025 12:48"
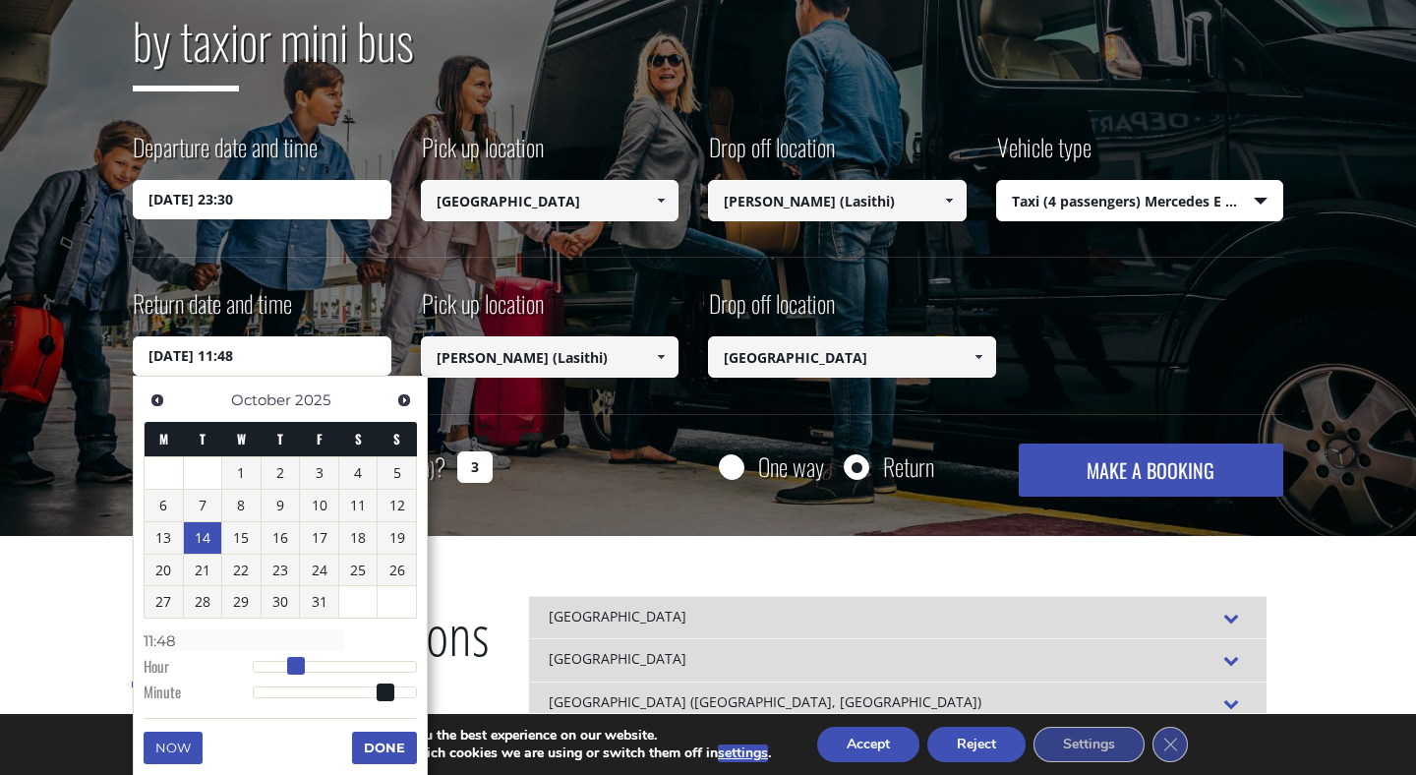
type input "12:48"
type input "14/10/2025 13:48"
type input "13:48"
type input "14/10/2025 14:48"
type input "14:48"
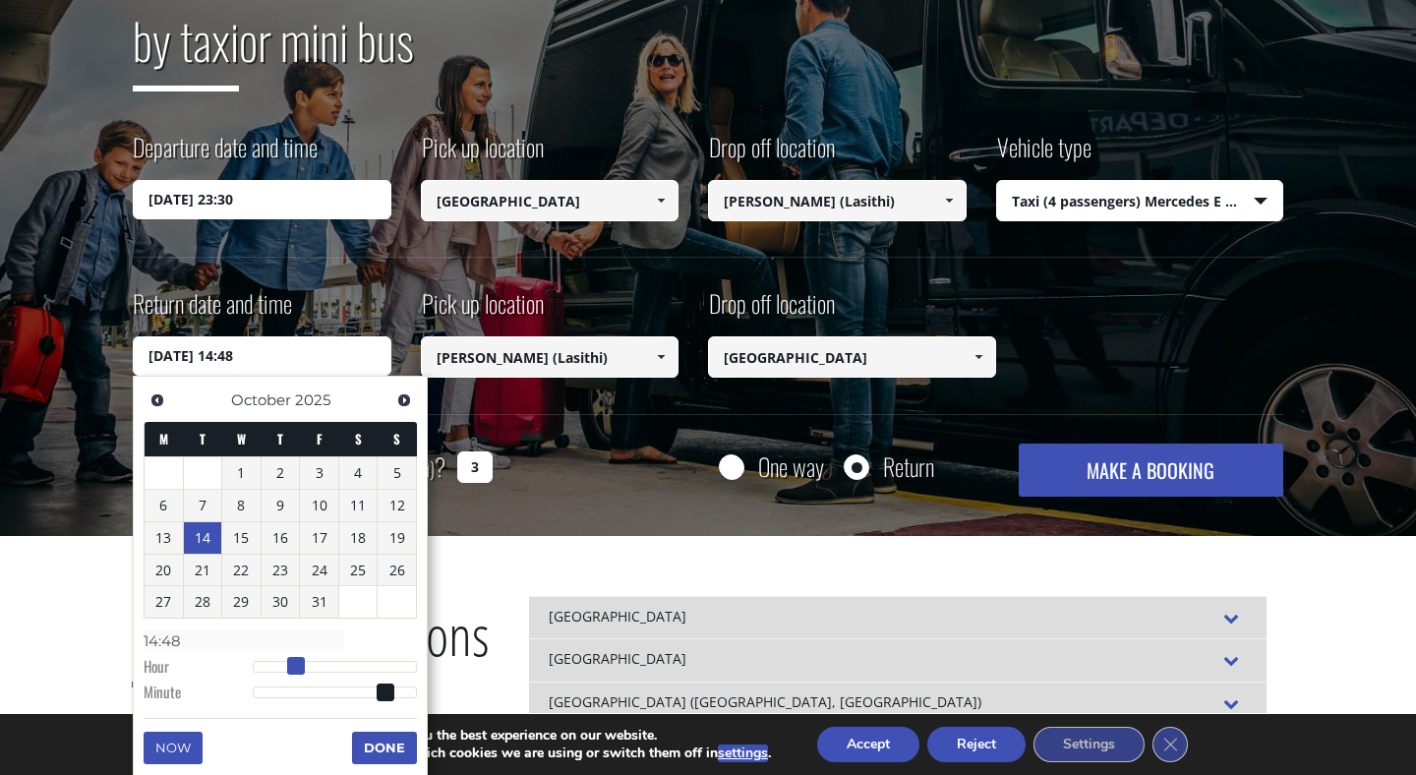
type input "14/10/2025 15:48"
type input "15:48"
type input "14/10/2025 16:48"
type input "16:48"
type input "14/10/2025 17:48"
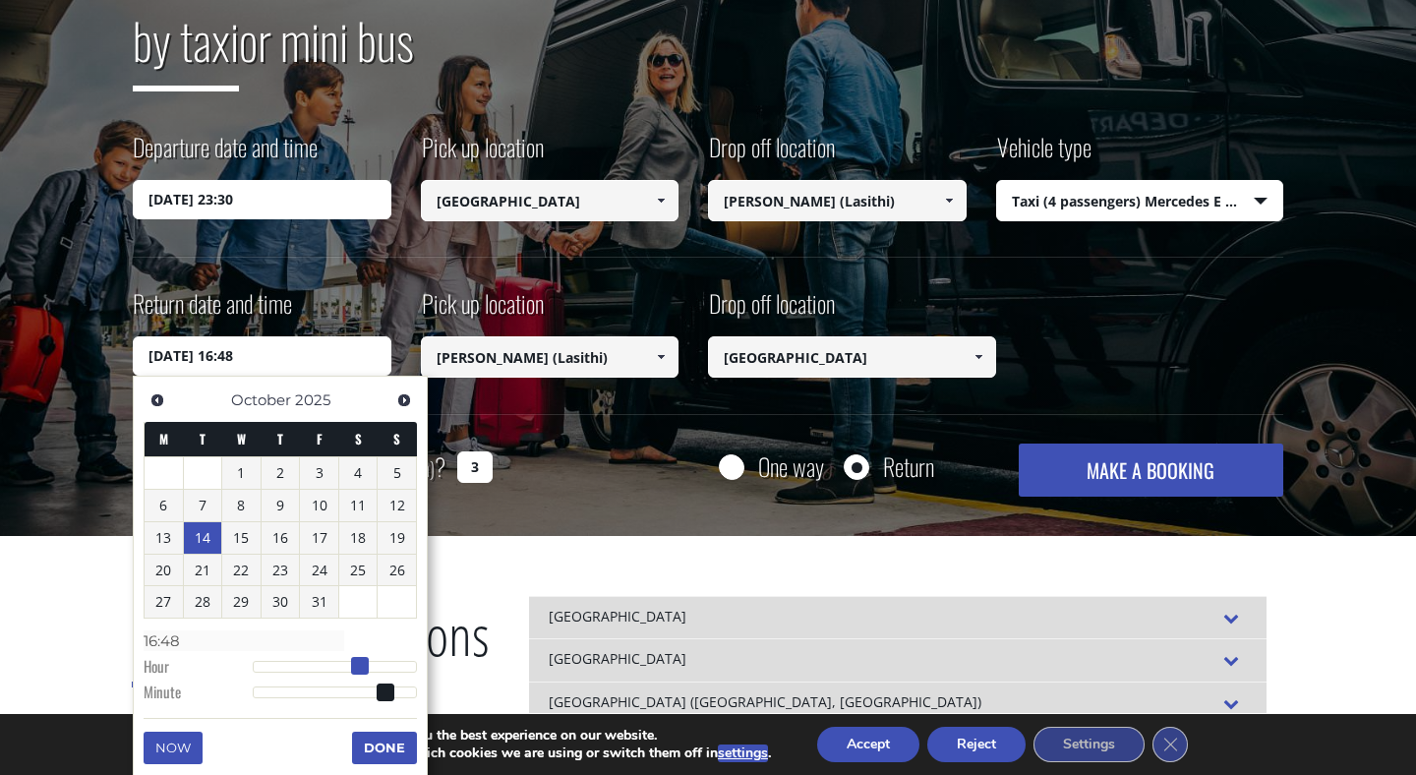
type input "17:48"
type input "14/10/2025 18:48"
type input "18:48"
type input "14/10/2025 19:48"
type input "19:48"
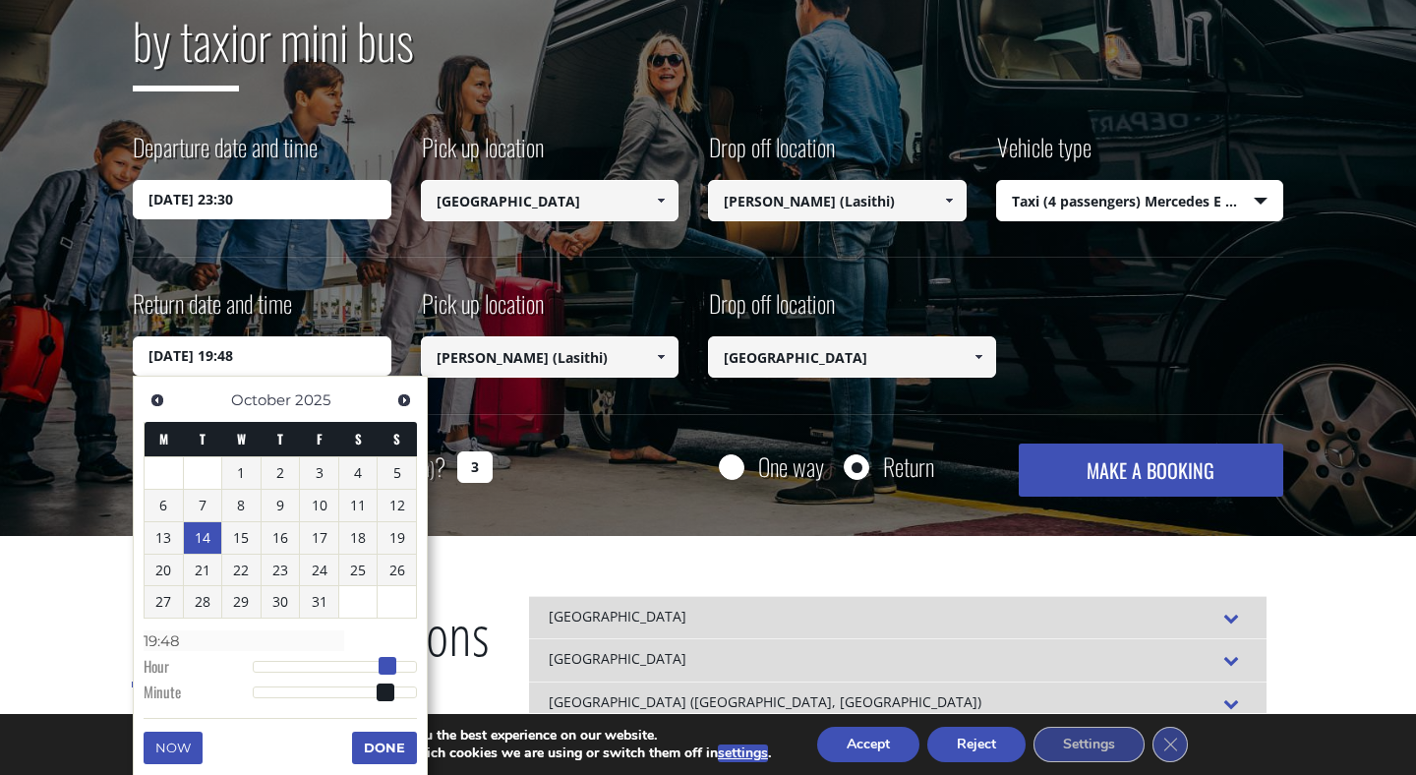
drag, startPoint x: 280, startPoint y: 671, endPoint x: 386, endPoint y: 667, distance: 105.3
click at [386, 667] on span at bounding box center [388, 666] width 18 height 18
click at [398, 739] on button "Done" at bounding box center [384, 747] width 65 height 31
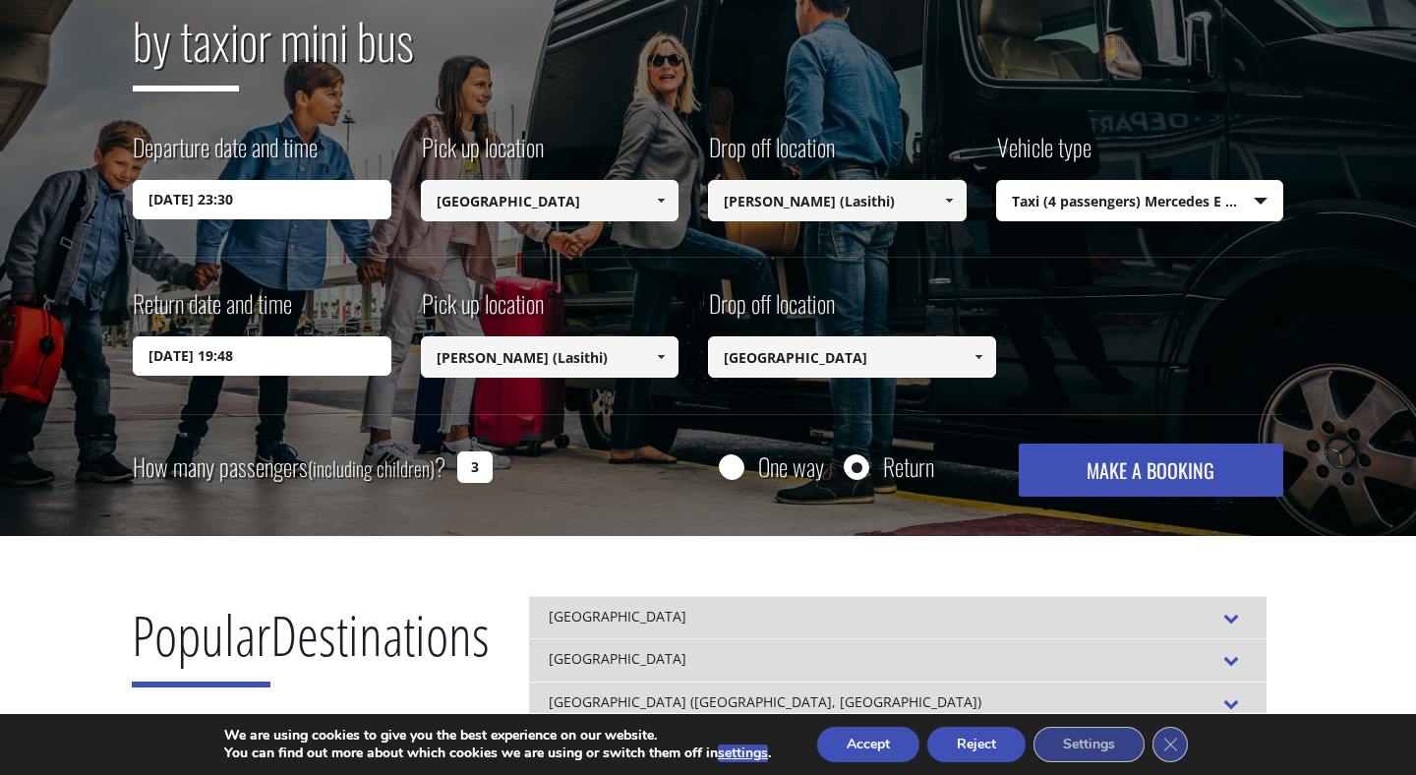
click at [1217, 472] on button "MAKE A BOOKING" at bounding box center [1151, 470] width 265 height 53
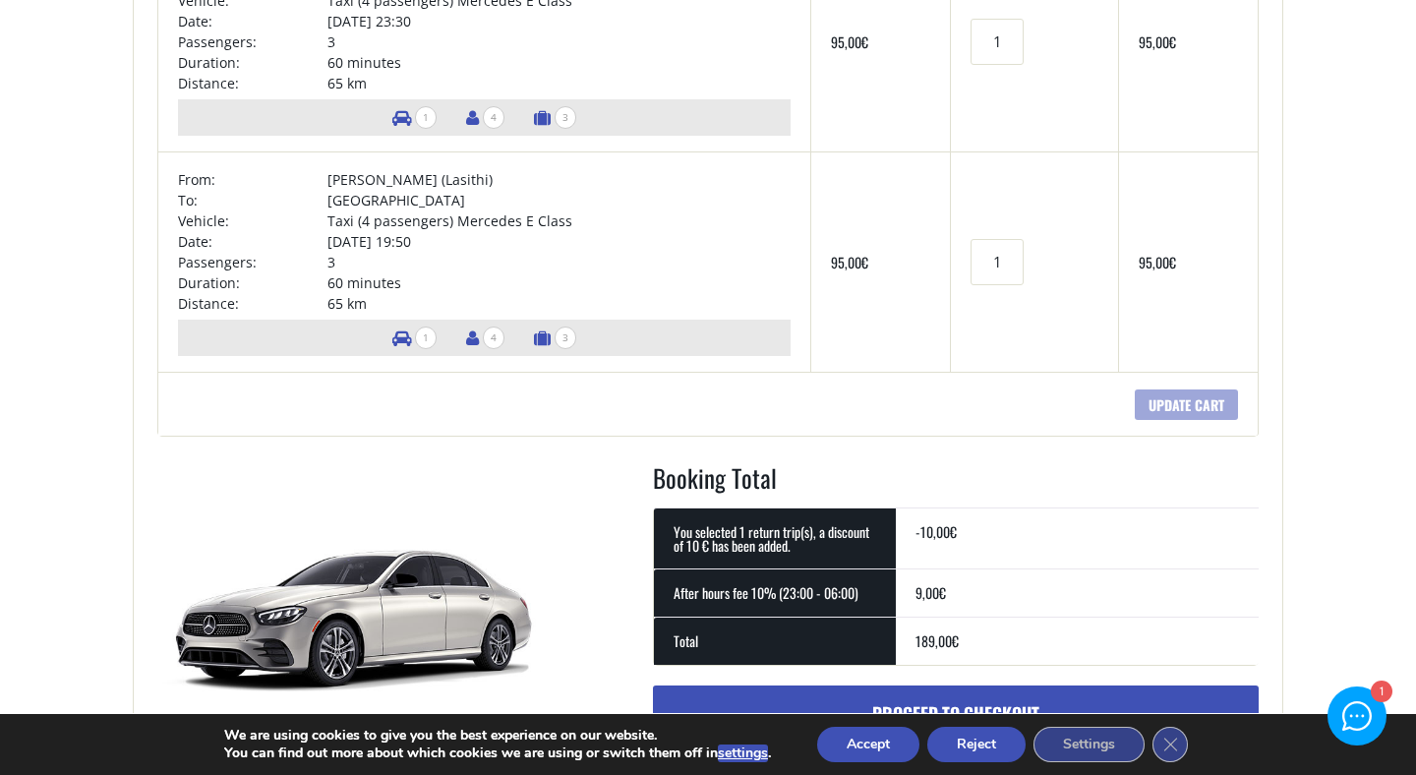
scroll to position [496, 0]
